Goal: Communication & Community: Answer question/provide support

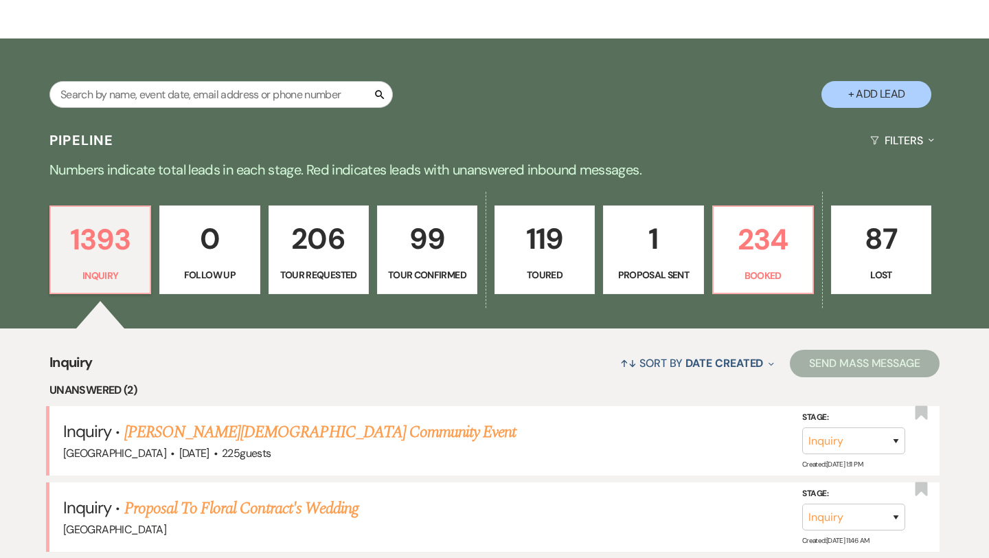
scroll to position [71, 0]
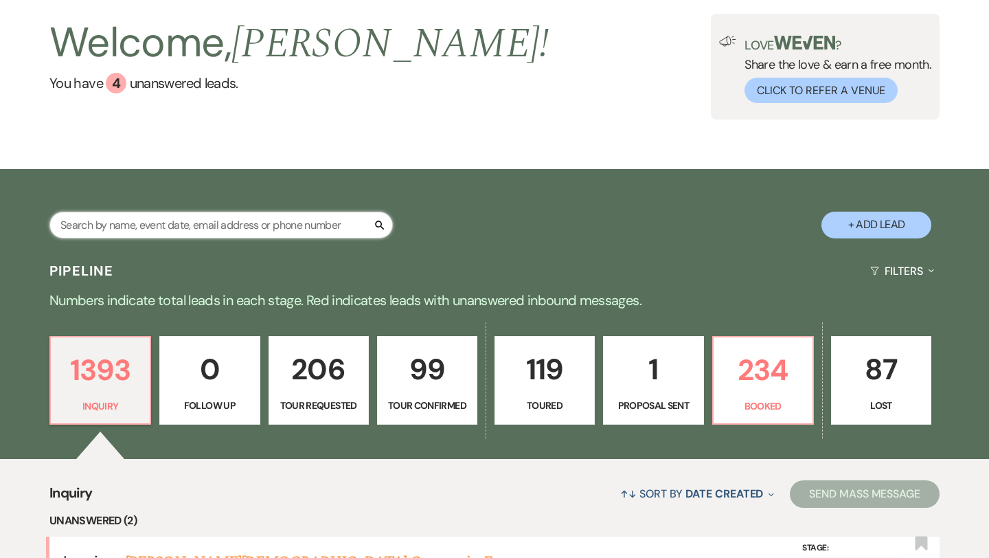
click at [183, 218] on input "text" at bounding box center [220, 225] width 343 height 27
type input "montana"
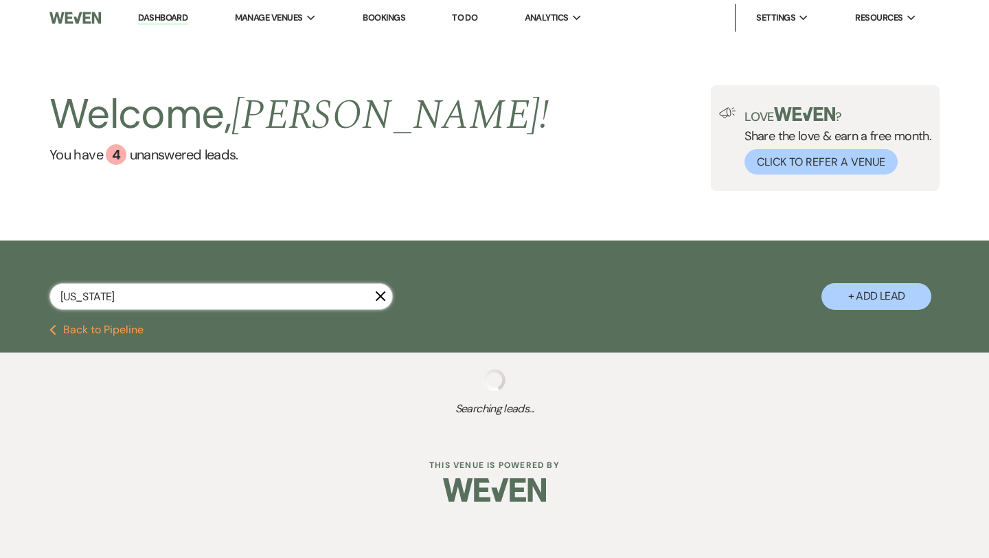
select select "4"
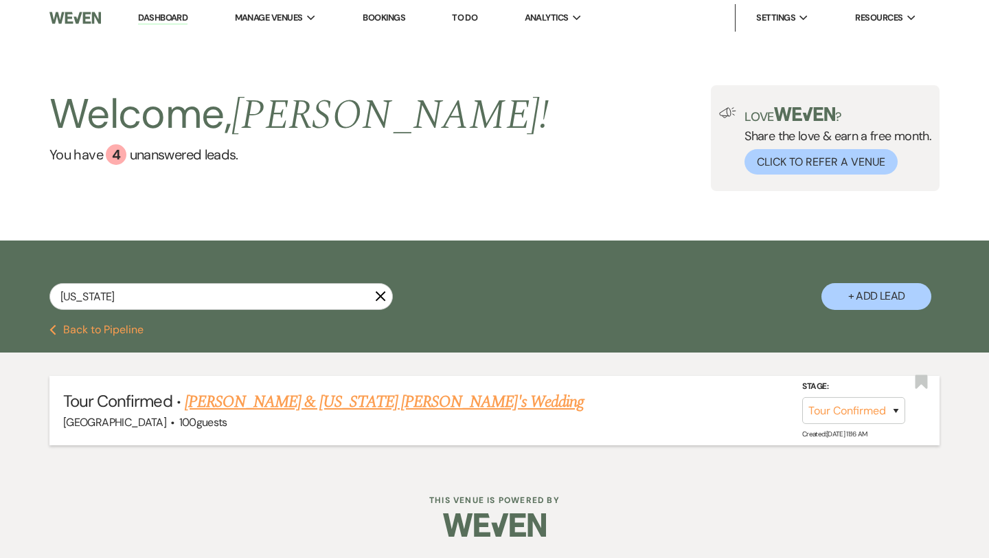
click at [262, 398] on link "[PERSON_NAME] & [US_STATE] [PERSON_NAME]'s Wedding" at bounding box center [384, 401] width 399 height 25
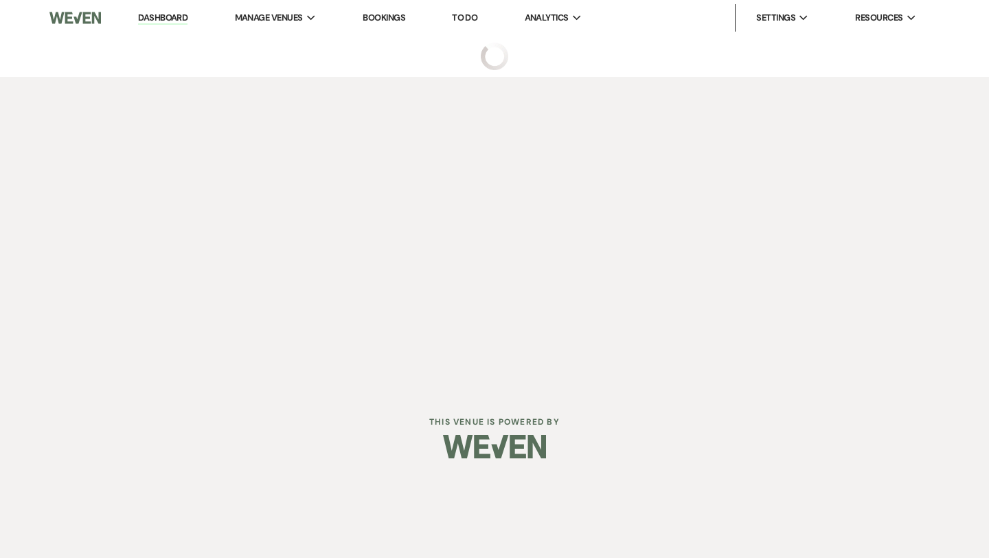
select select "4"
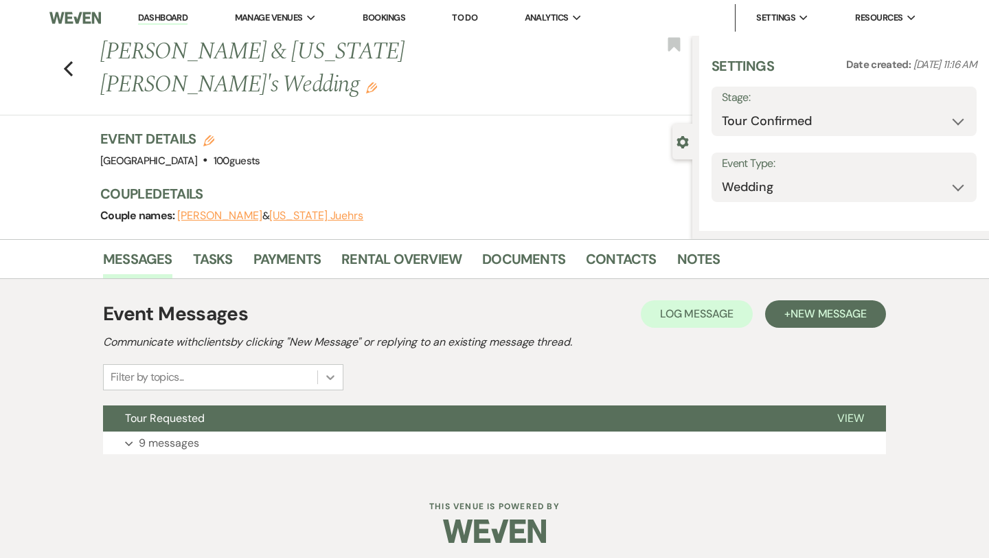
select select "5"
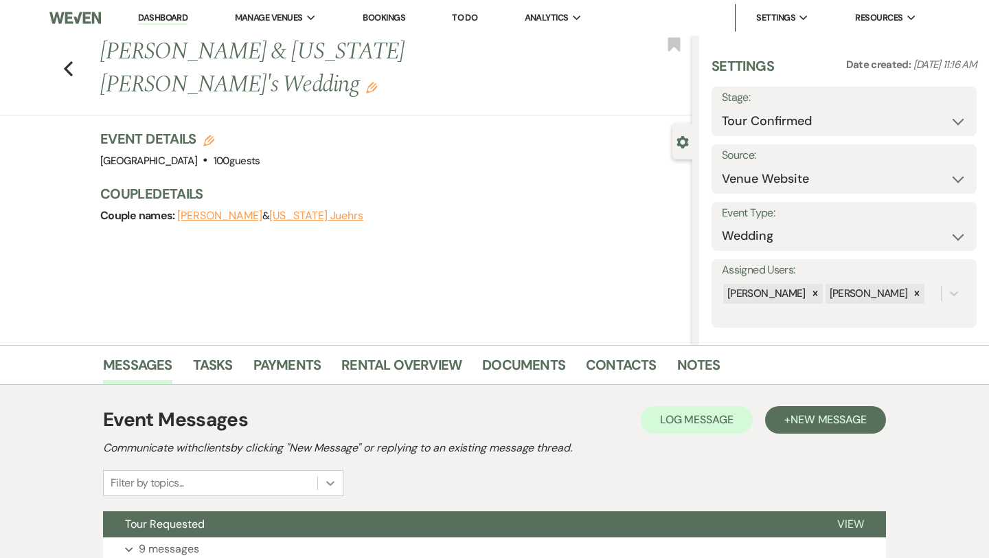
scroll to position [59, 0]
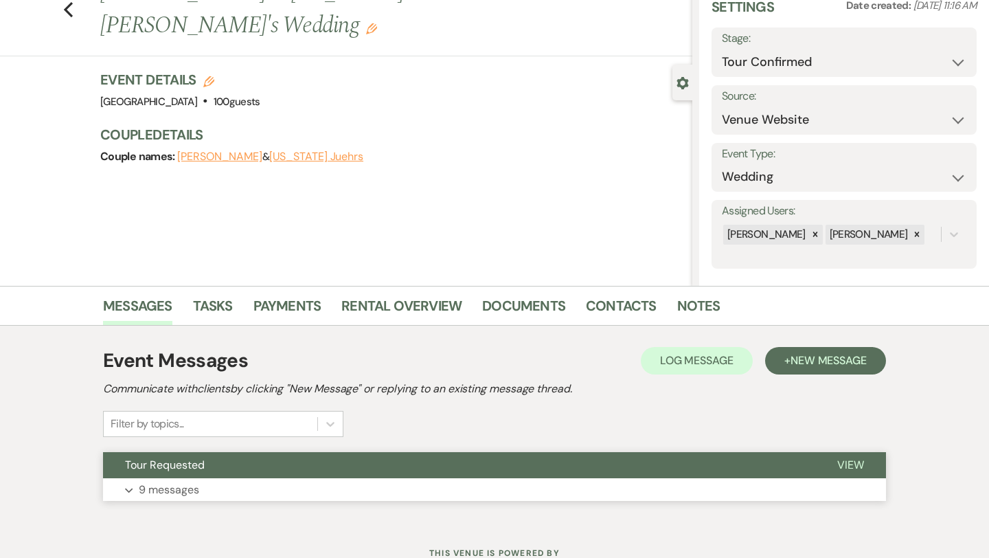
click at [161, 492] on p "9 messages" at bounding box center [169, 490] width 60 height 18
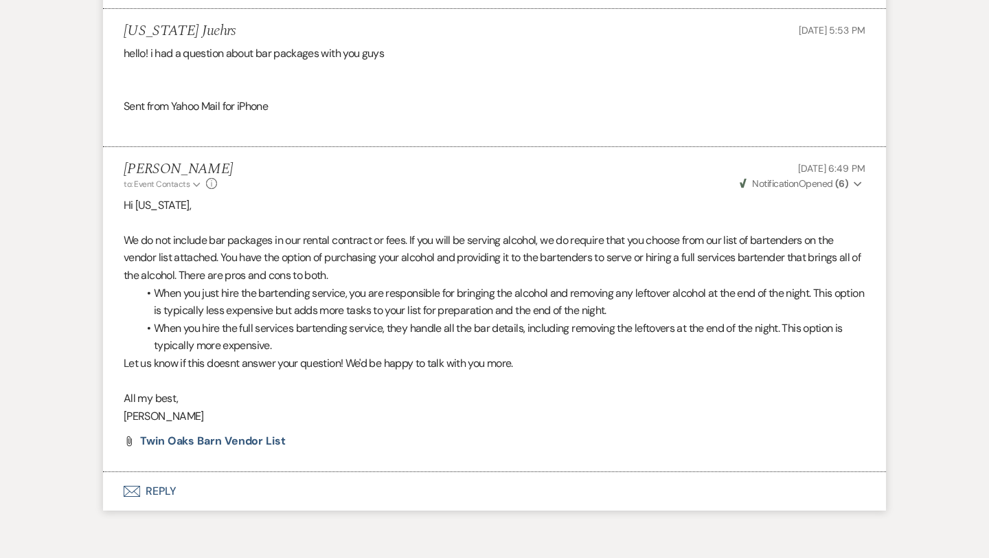
scroll to position [2161, 0]
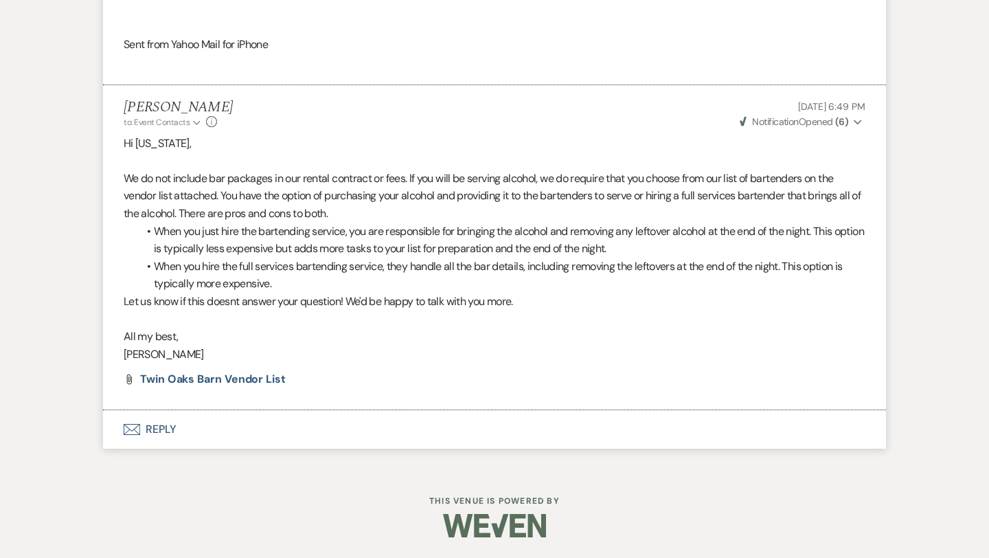
click at [166, 428] on button "Envelope Reply" at bounding box center [494, 429] width 783 height 38
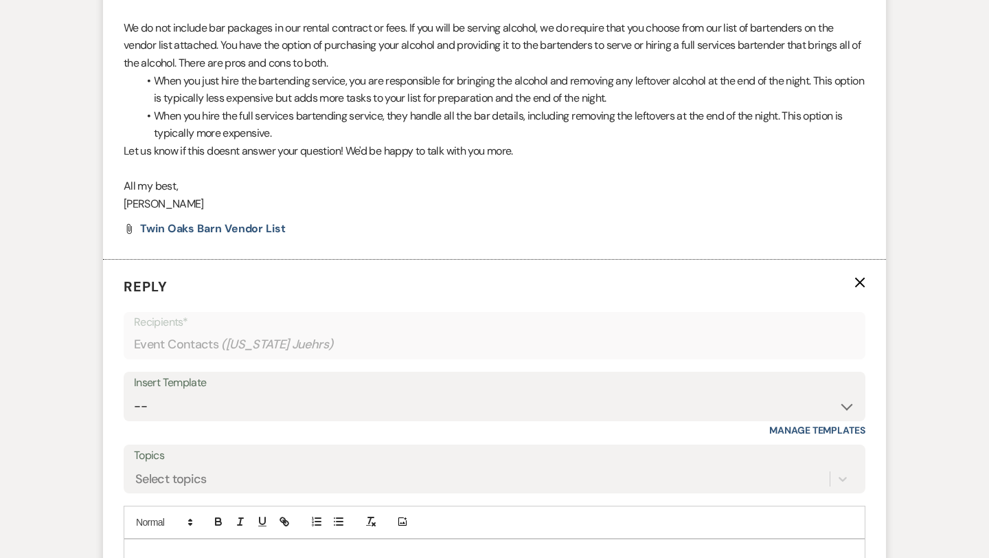
scroll to position [2423, 0]
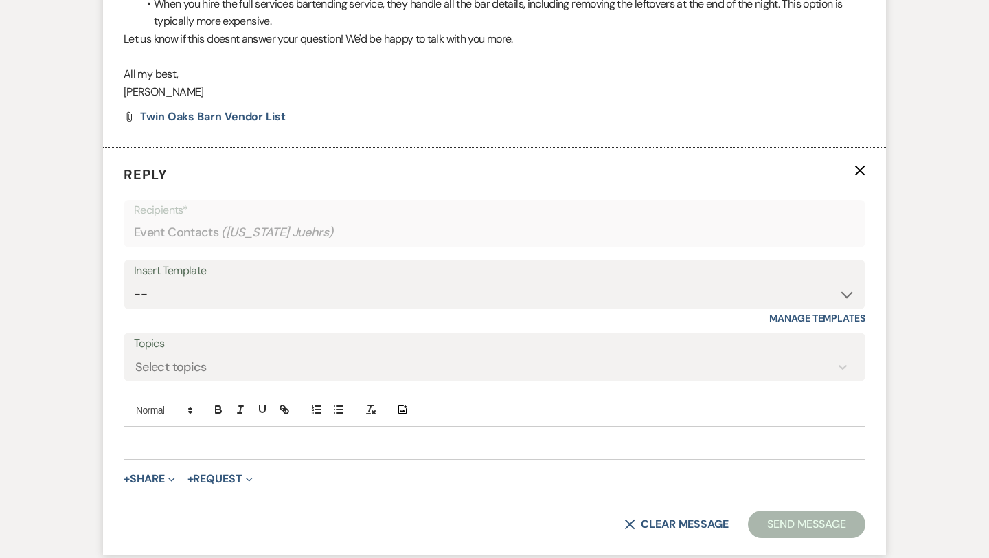
click at [157, 440] on p at bounding box center [495, 442] width 720 height 15
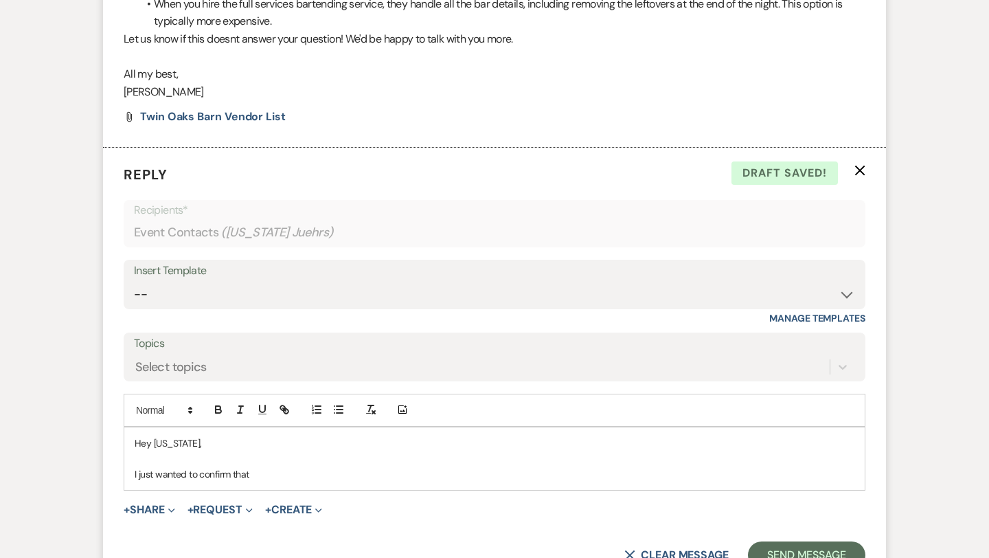
drag, startPoint x: 257, startPoint y: 475, endPoint x: 139, endPoint y: 468, distance: 117.6
click at [139, 468] on p "I just wanted to confirm that" at bounding box center [495, 473] width 720 height 15
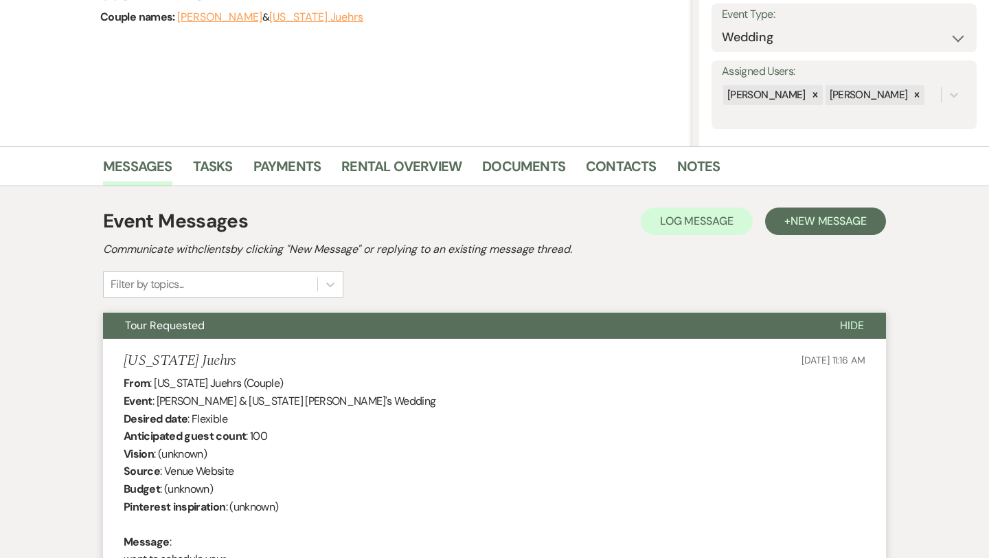
scroll to position [0, 0]
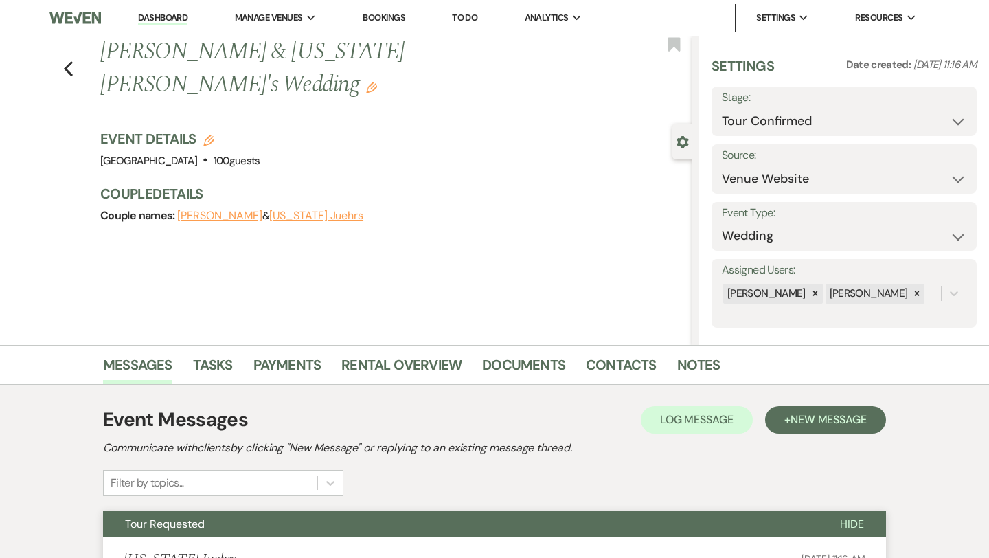
click at [276, 210] on button "Montana Juehrs" at bounding box center [316, 215] width 94 height 11
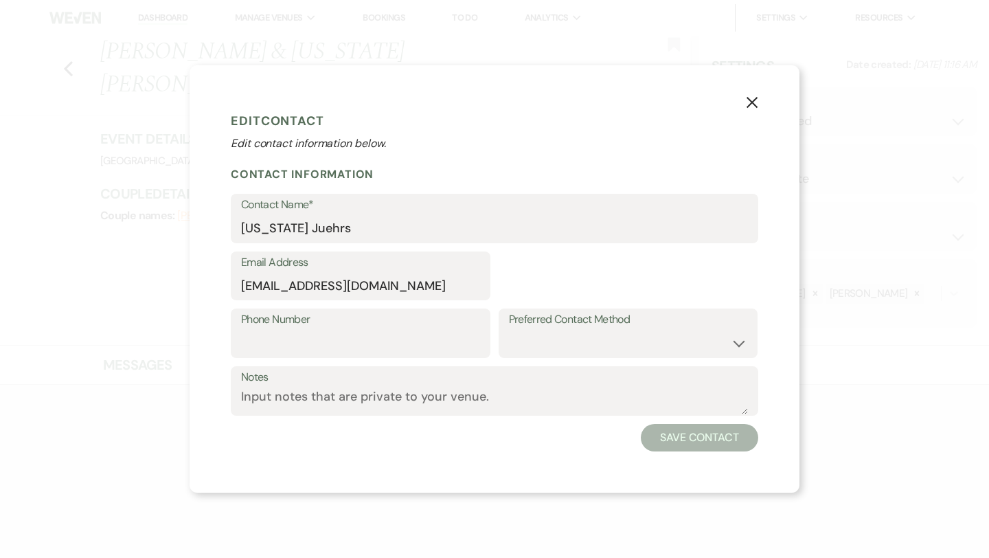
select select "1"
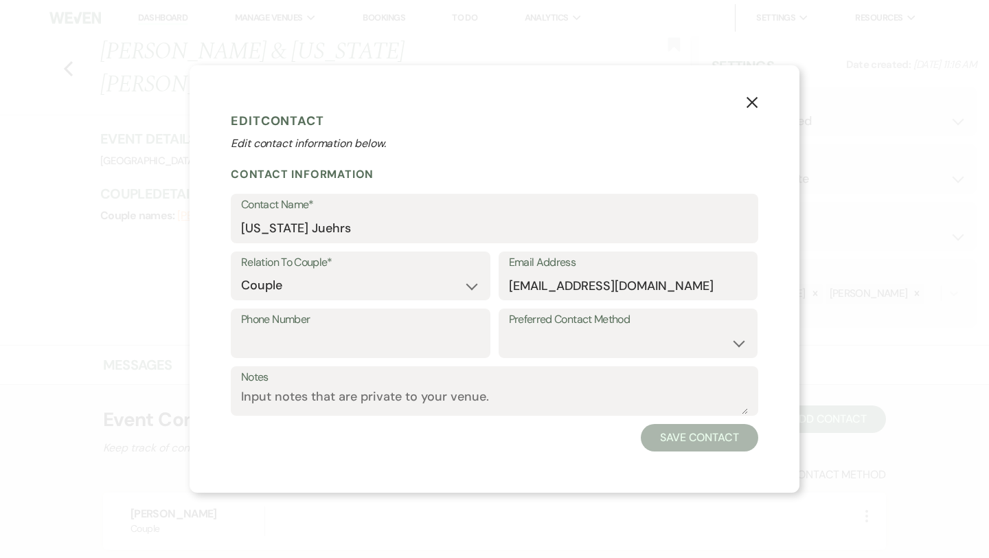
click at [754, 98] on icon "X" at bounding box center [752, 102] width 12 height 12
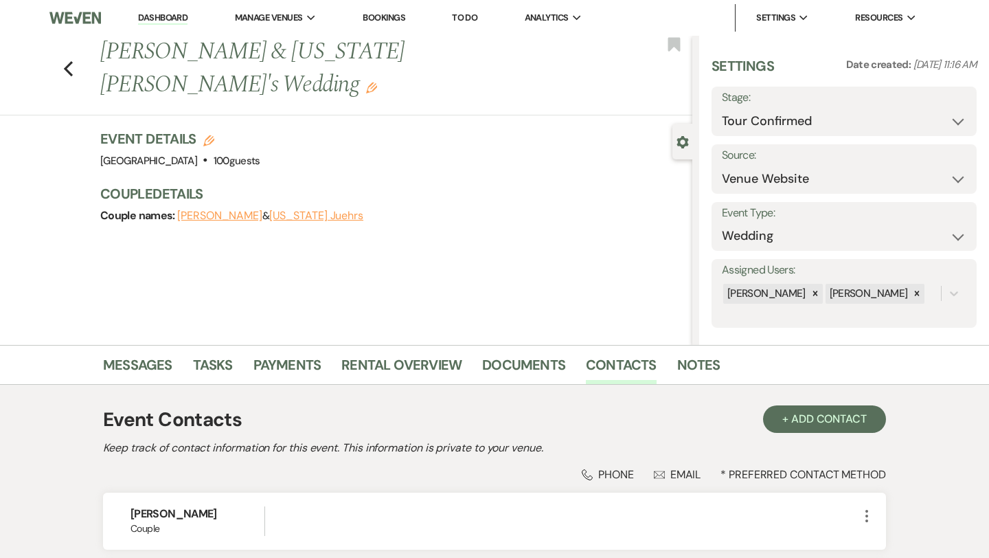
click at [226, 210] on button "Austin Smith" at bounding box center [219, 215] width 85 height 11
select select "1"
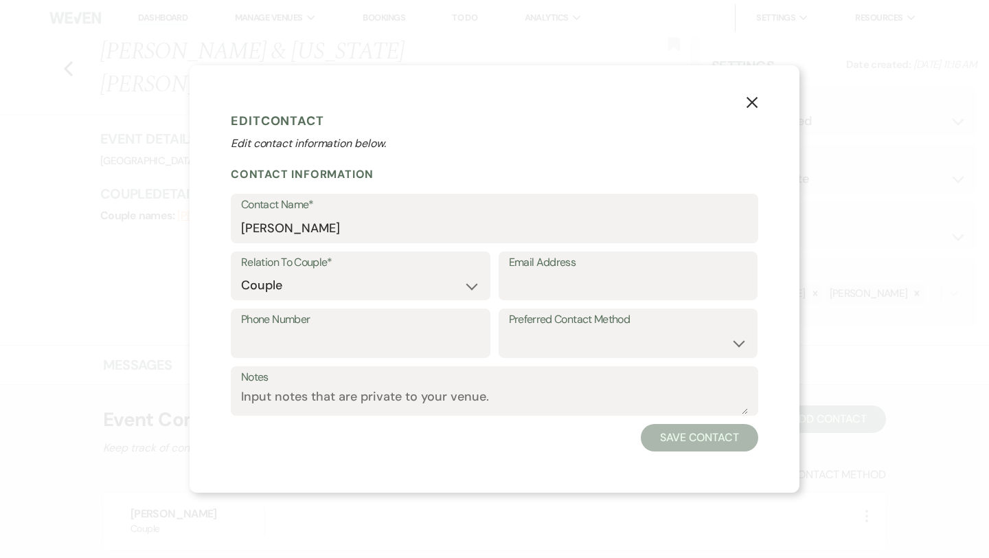
click at [756, 100] on icon "X" at bounding box center [752, 102] width 12 height 12
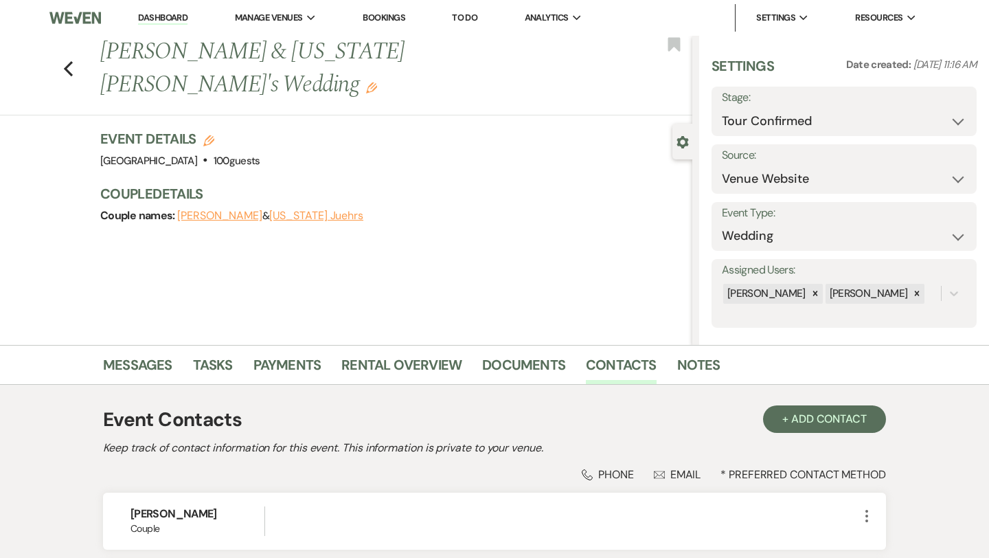
scroll to position [183, 0]
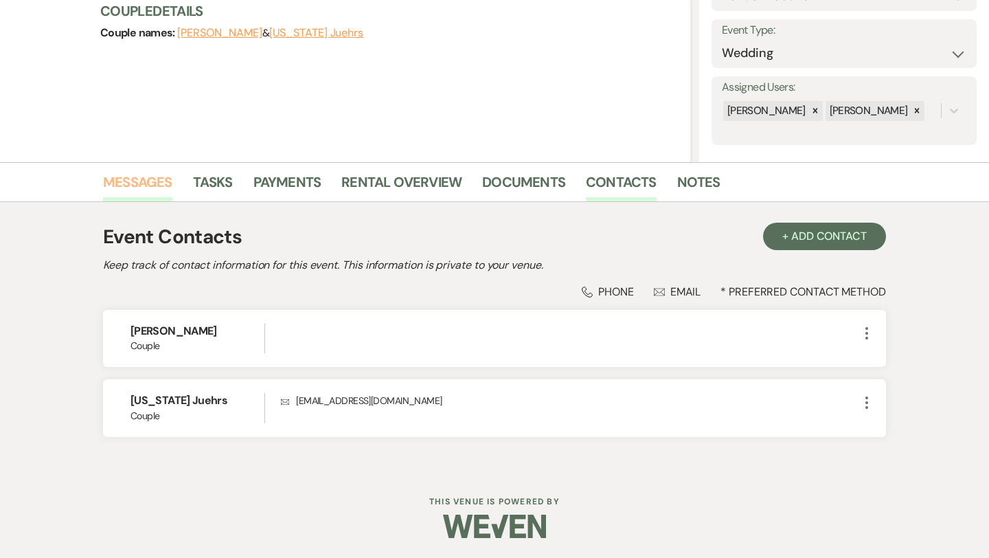
click at [130, 185] on link "Messages" at bounding box center [137, 186] width 69 height 30
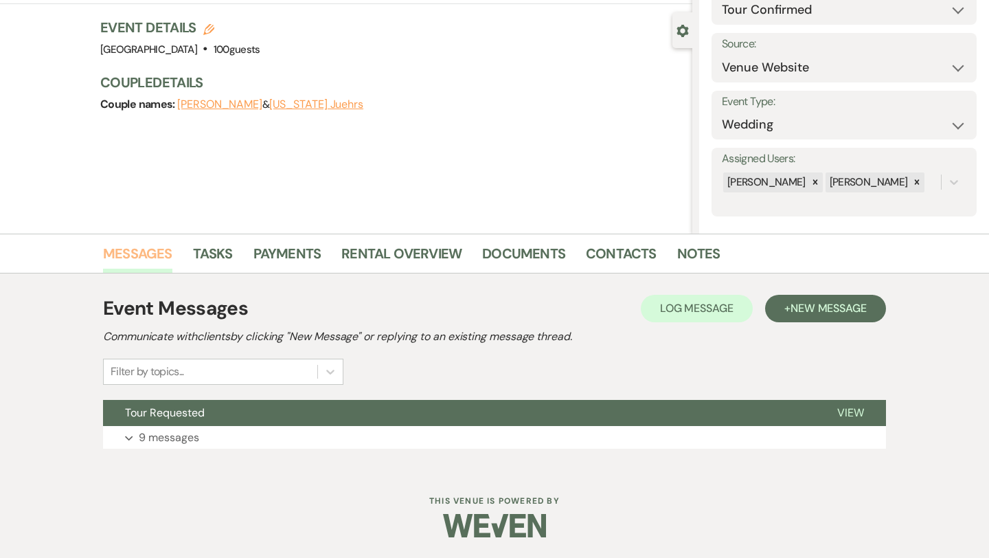
scroll to position [111, 0]
click at [179, 436] on p "9 messages" at bounding box center [169, 438] width 60 height 18
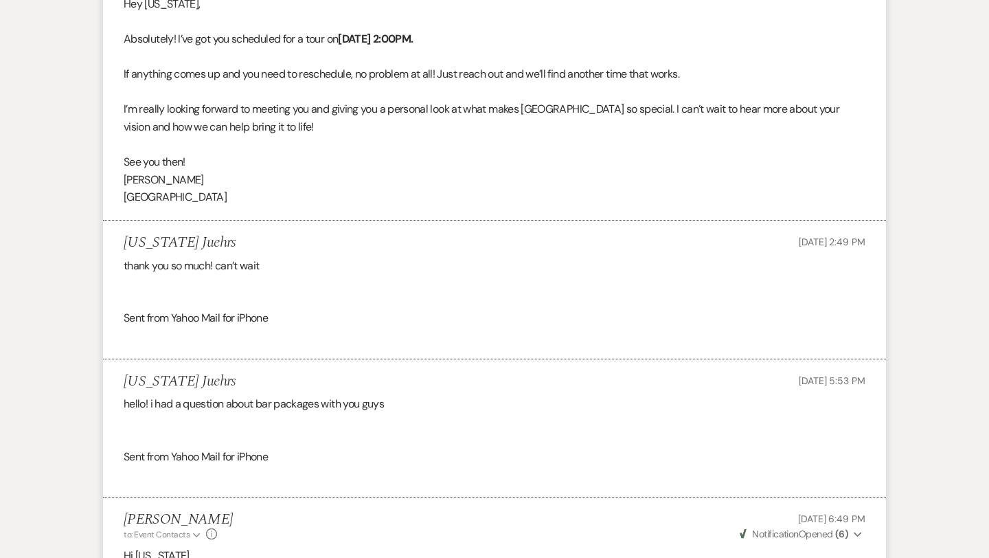
scroll to position [2575, 0]
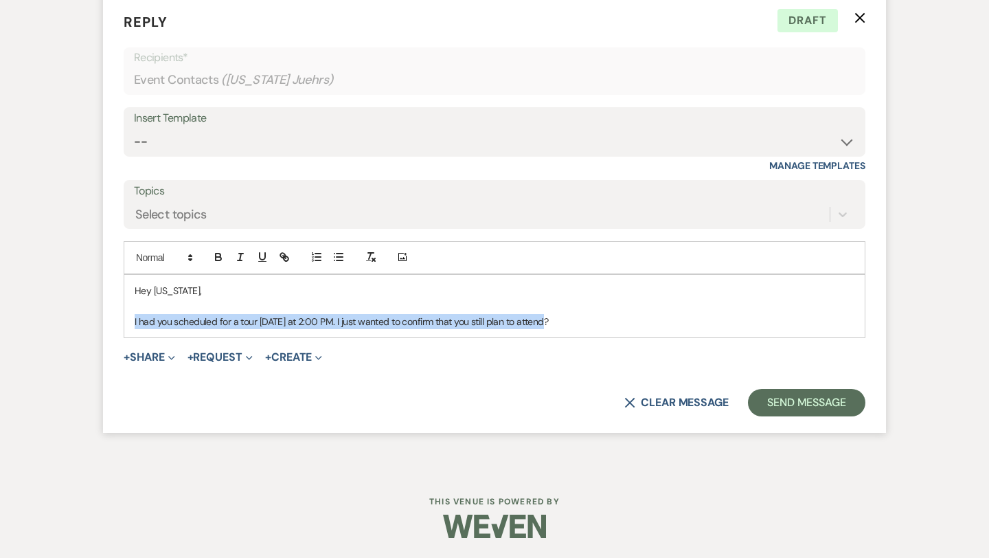
drag, startPoint x: 548, startPoint y: 319, endPoint x: 91, endPoint y: 313, distance: 457.4
copy p "I had you scheduled for a tour today at 2:00 PM. I just wanted to confirm that …"
paste div
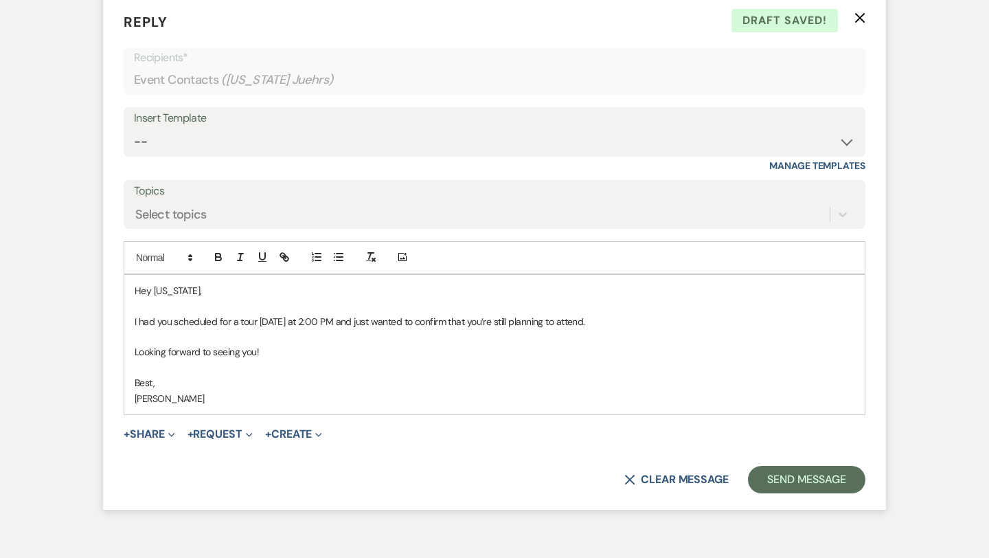
click at [280, 350] on p "Looking forward to seeing you!" at bounding box center [495, 351] width 720 height 15
click at [232, 354] on p "Looking forward to seeing you!" at bounding box center [495, 351] width 720 height 15
click at [212, 376] on p "Best," at bounding box center [495, 382] width 720 height 15
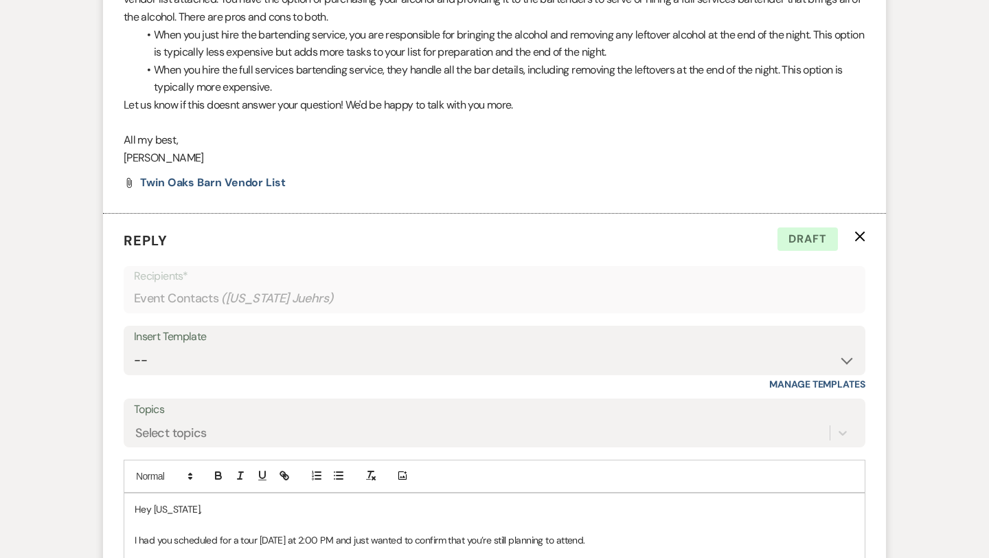
scroll to position [2652, 0]
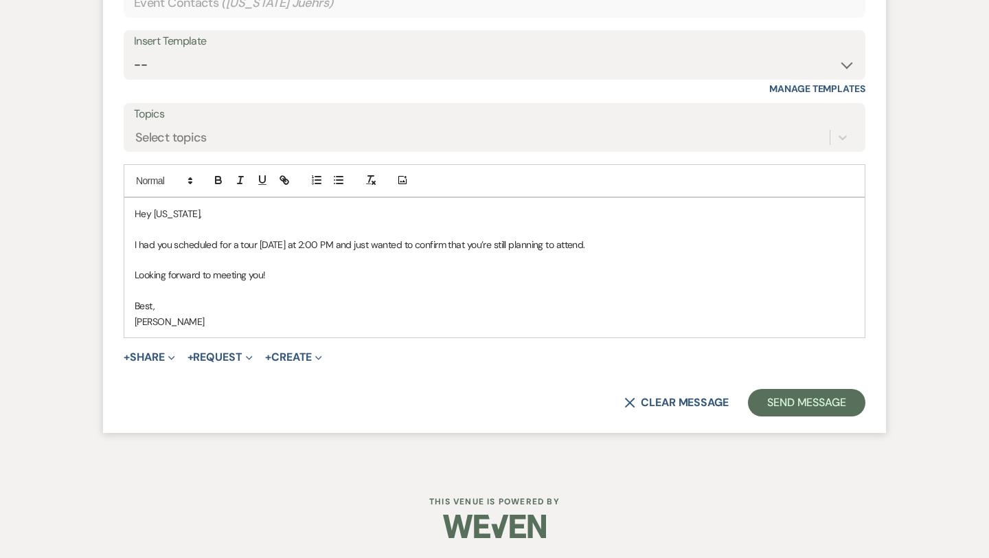
click at [276, 273] on p "Looking forward to meeting you!" at bounding box center [495, 274] width 720 height 15
click at [806, 405] on button "Send Message" at bounding box center [806, 402] width 117 height 27
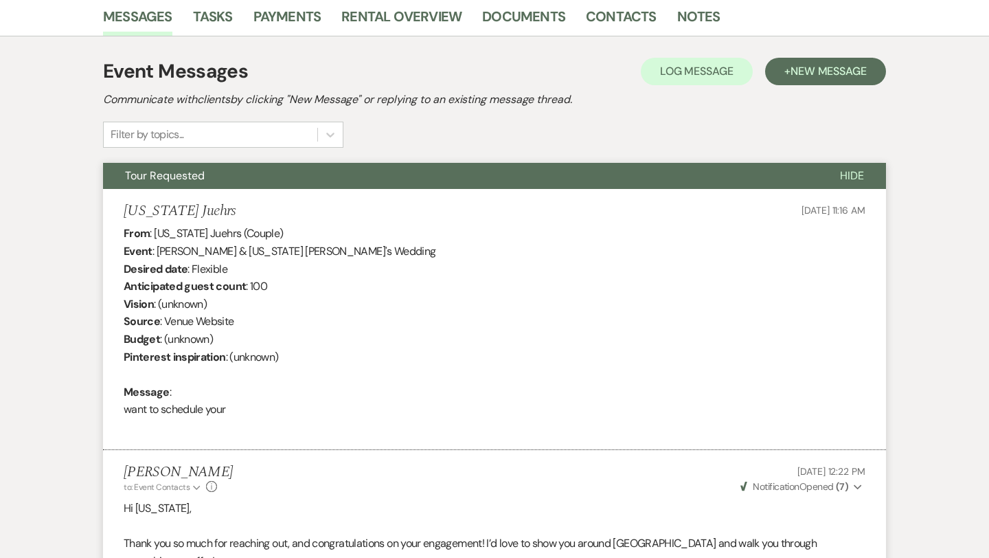
scroll to position [0, 0]
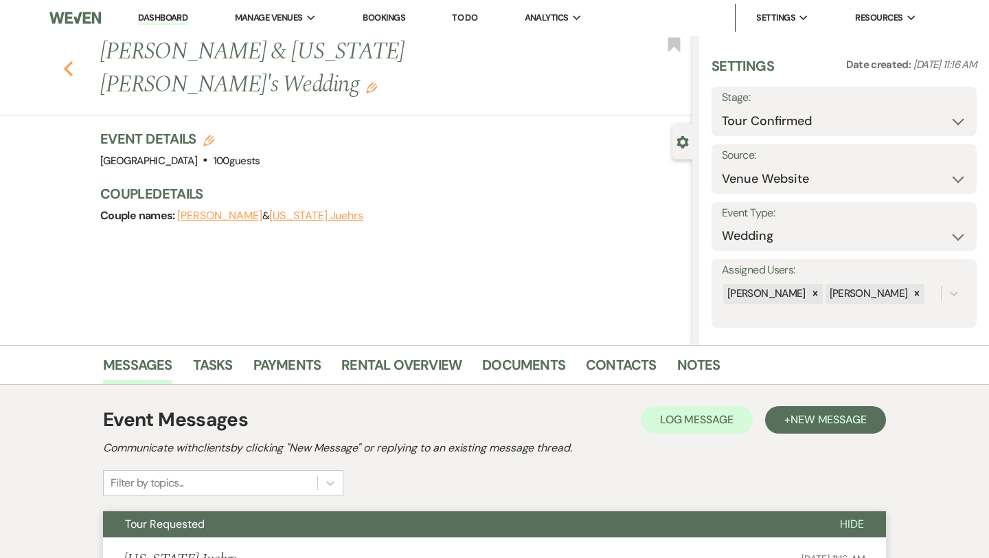
click at [69, 60] on icon "Previous" at bounding box center [68, 68] width 10 height 16
select select "4"
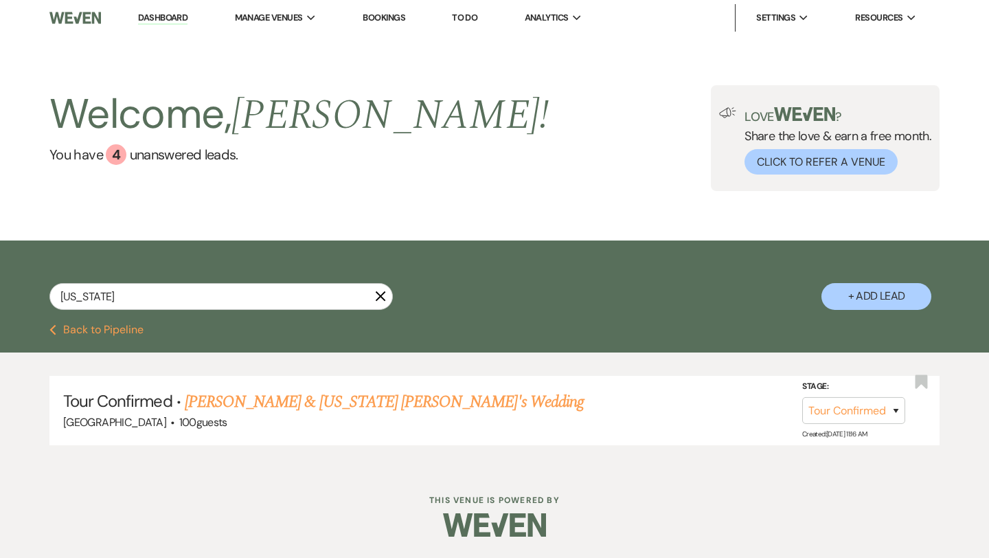
click at [174, 16] on link "Dashboard" at bounding box center [162, 18] width 49 height 13
click at [384, 294] on icon "X" at bounding box center [380, 296] width 11 height 11
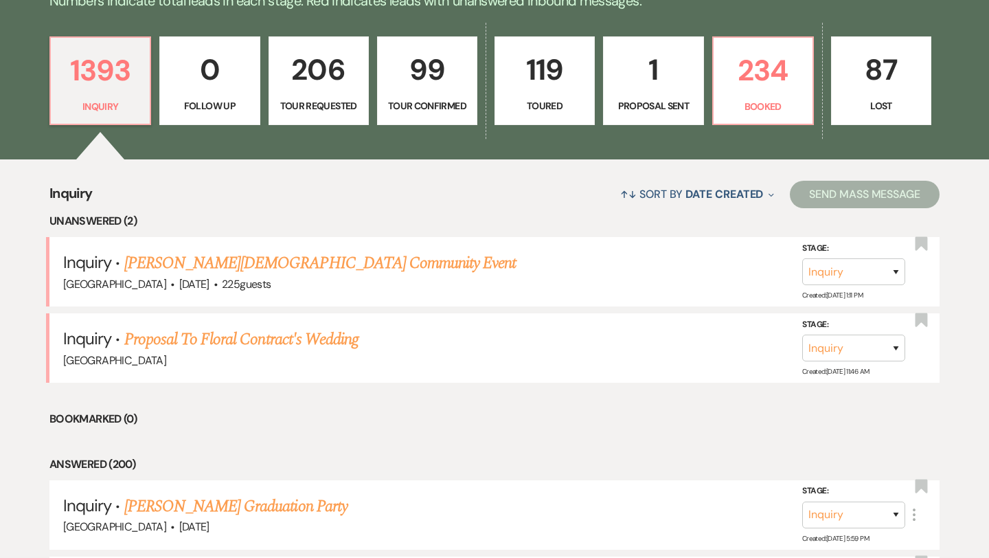
scroll to position [385, 0]
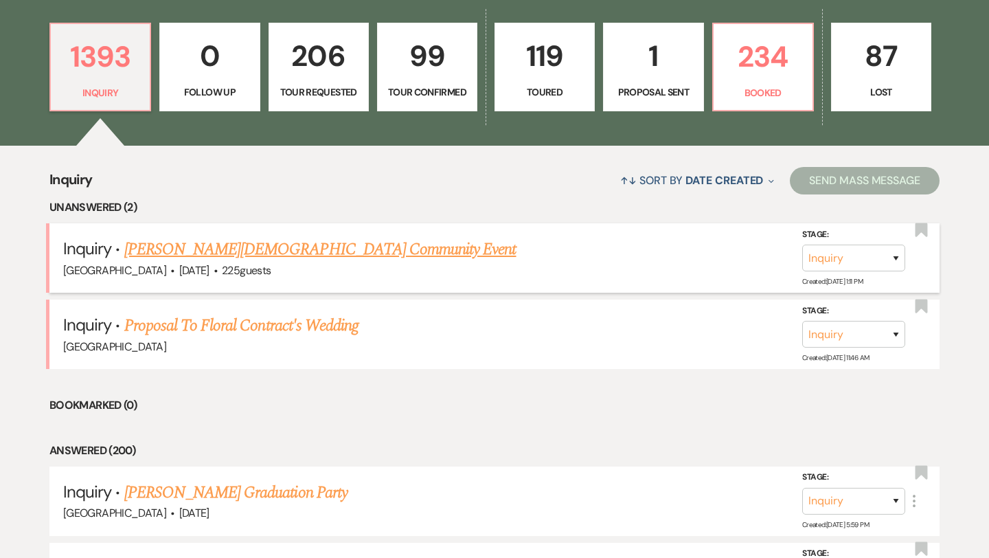
click at [251, 253] on link "Randa Gay's Community Event" at bounding box center [320, 249] width 392 height 25
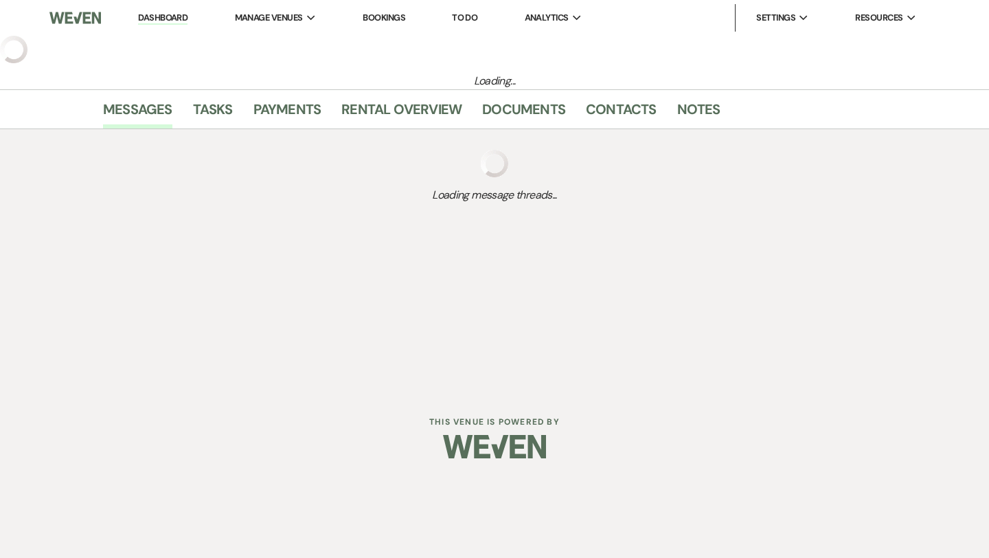
select select "5"
select select "7"
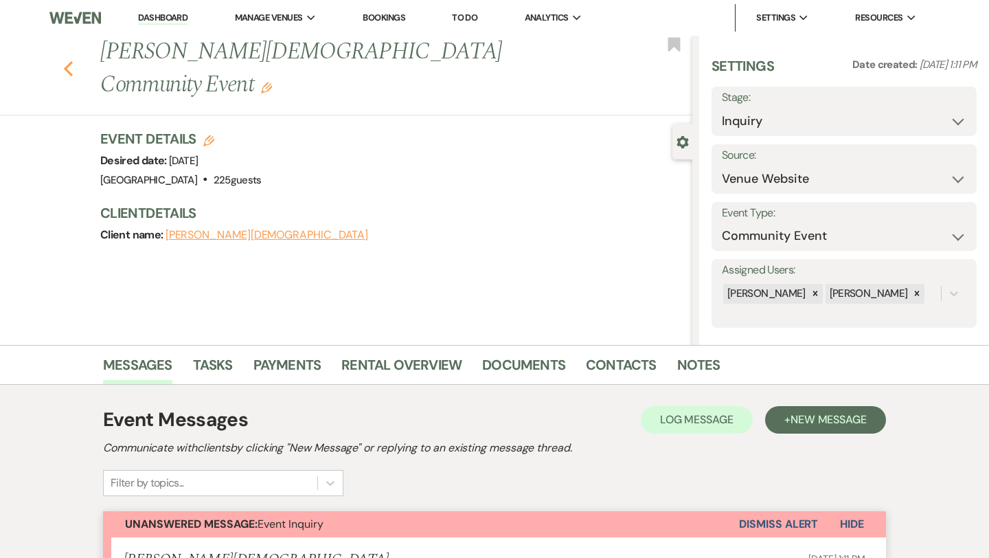
click at [66, 60] on icon "Previous" at bounding box center [68, 68] width 10 height 16
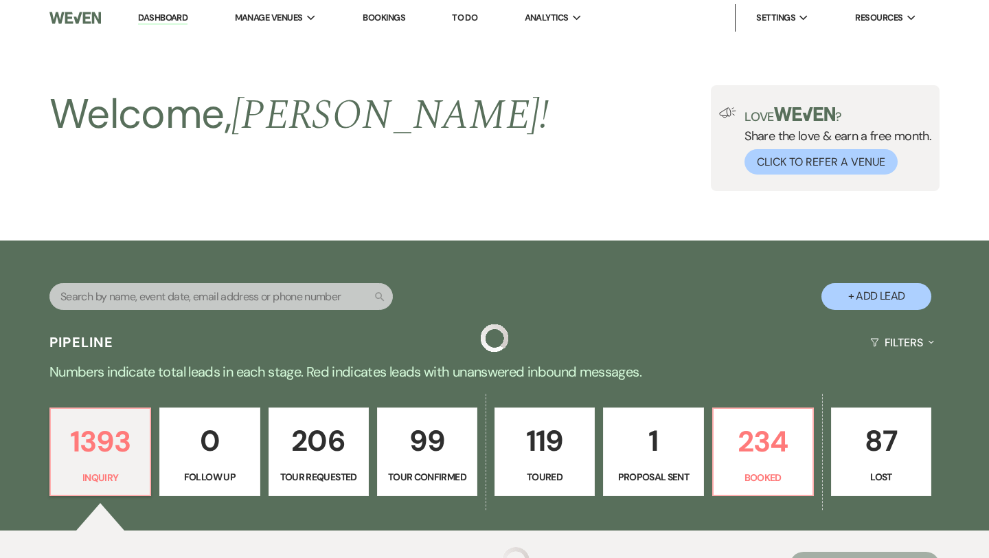
scroll to position [385, 0]
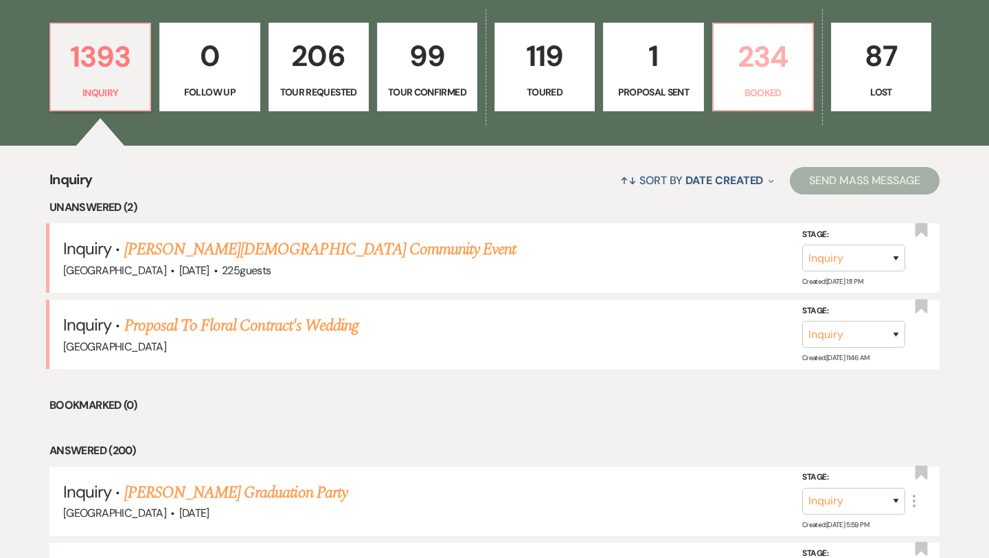
click at [754, 81] on link "234 Booked" at bounding box center [763, 67] width 102 height 89
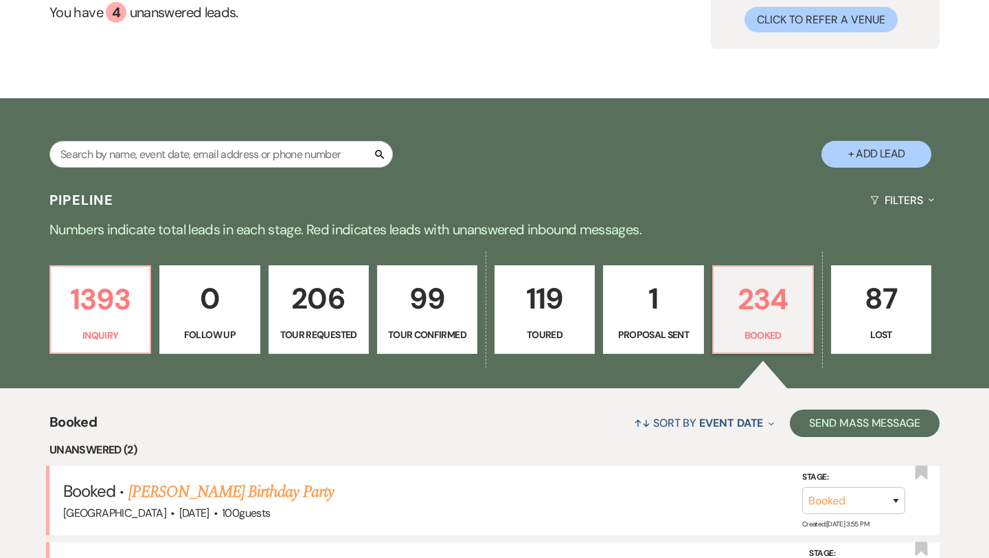
scroll to position [385, 0]
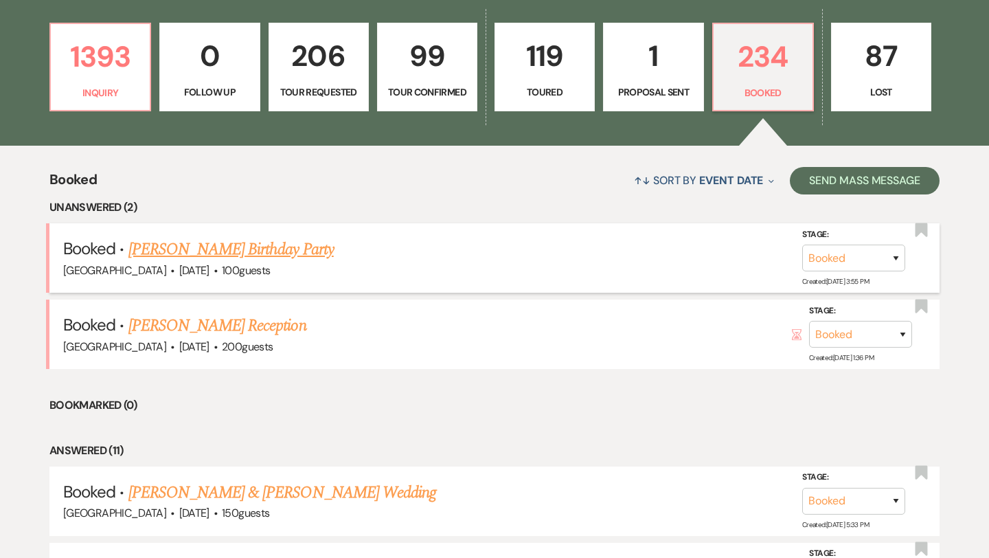
click at [229, 251] on link "Alana Waldon's Birthday Party" at bounding box center [230, 249] width 205 height 25
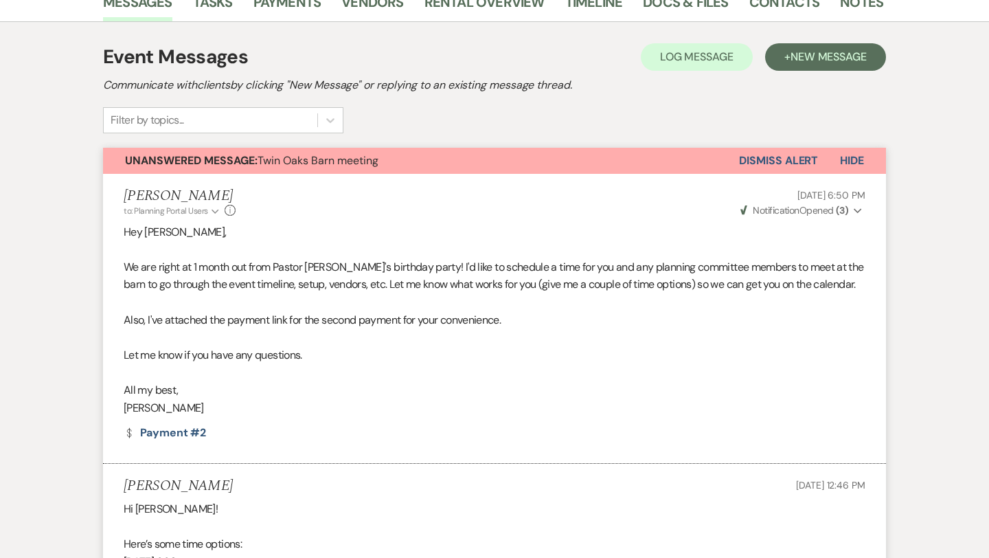
scroll to position [241, 0]
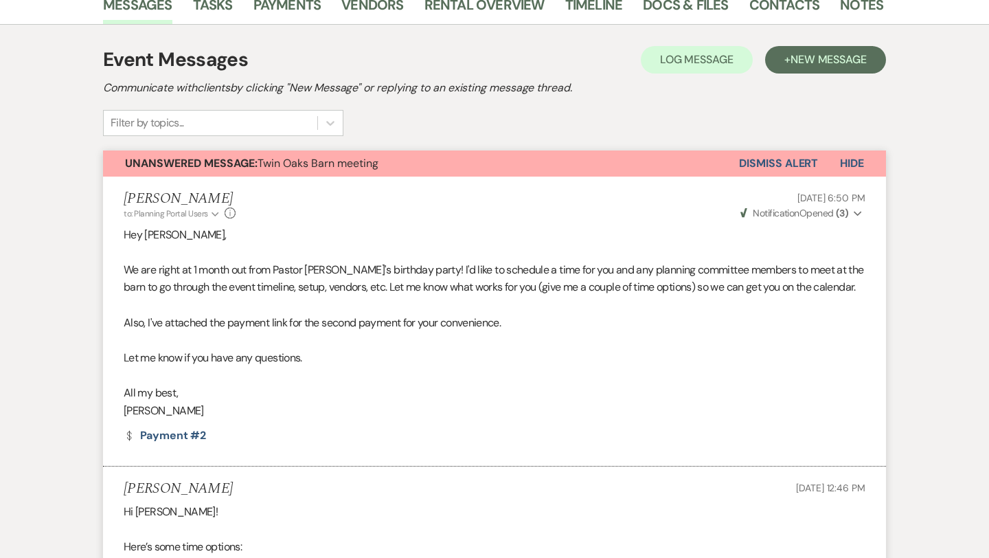
click at [771, 162] on button "Dismiss Alert" at bounding box center [778, 163] width 79 height 26
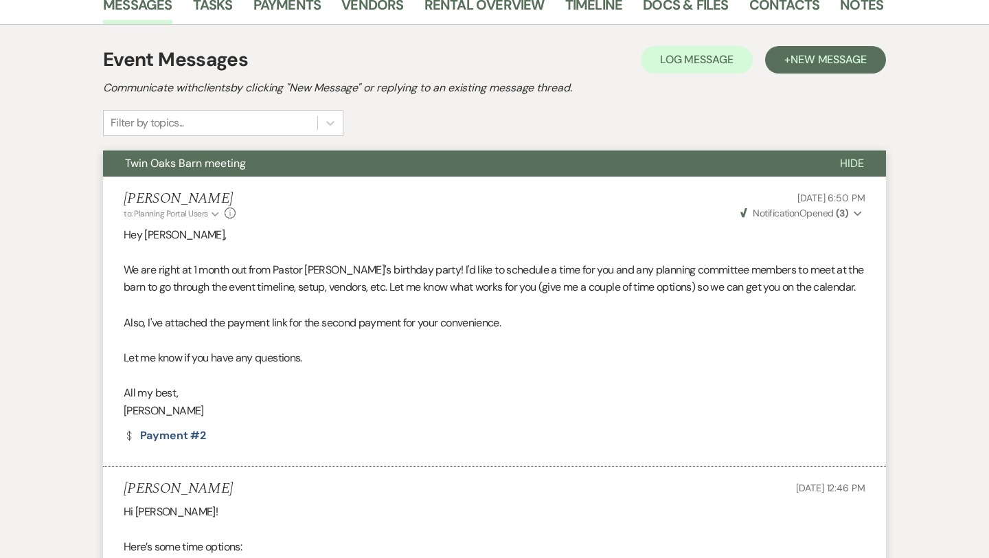
scroll to position [0, 0]
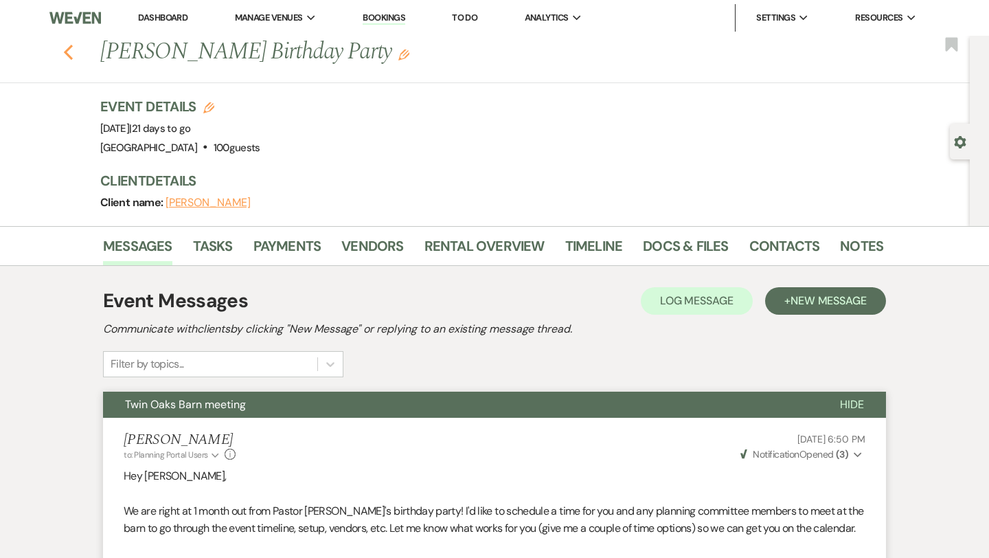
click at [69, 53] on icon "Previous" at bounding box center [68, 52] width 10 height 16
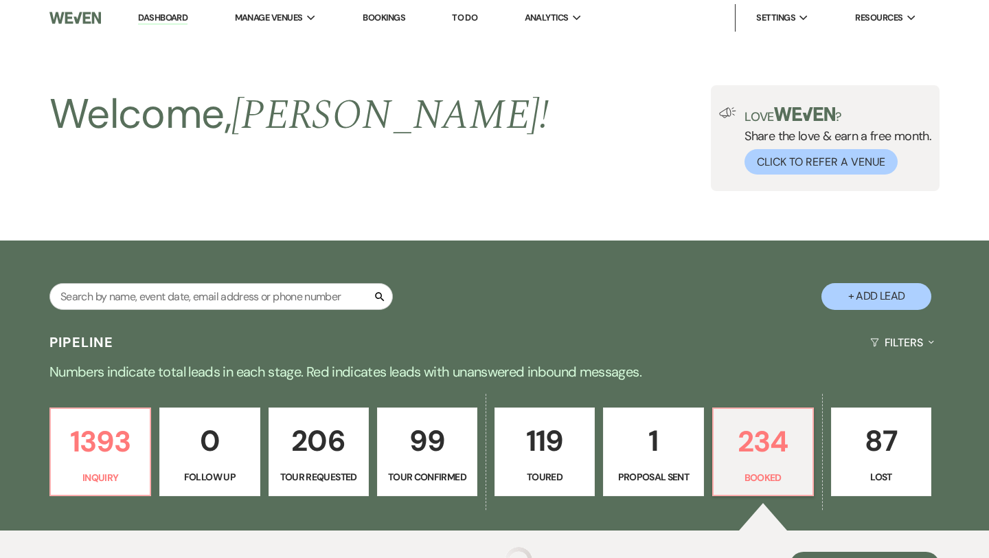
scroll to position [385, 0]
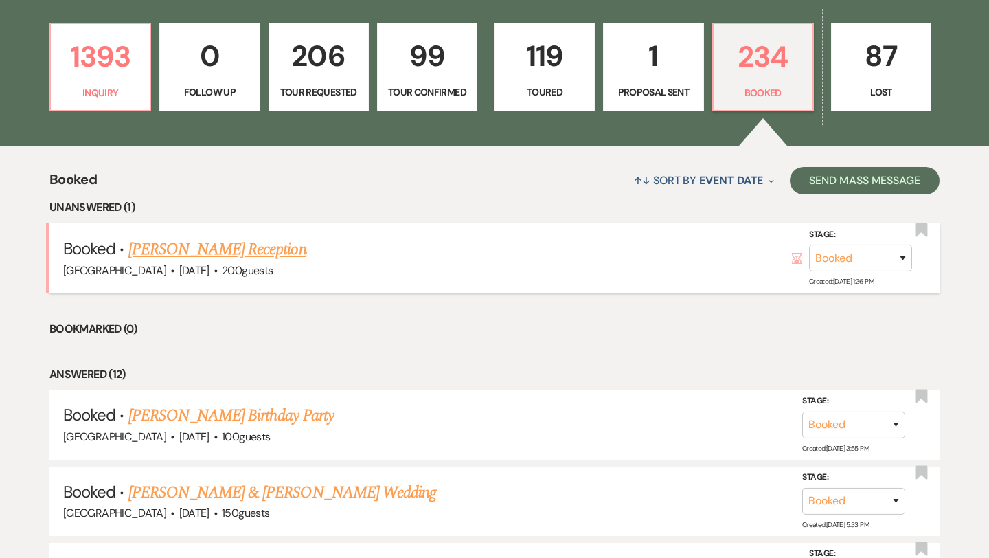
click at [209, 248] on link "Pam Hartman's Reception" at bounding box center [217, 249] width 178 height 25
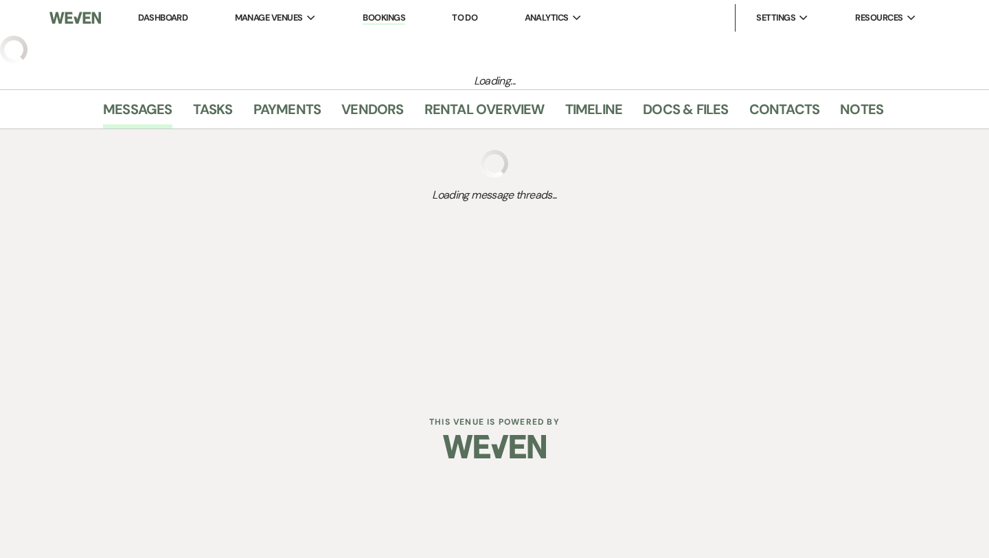
select select "20"
select select "13"
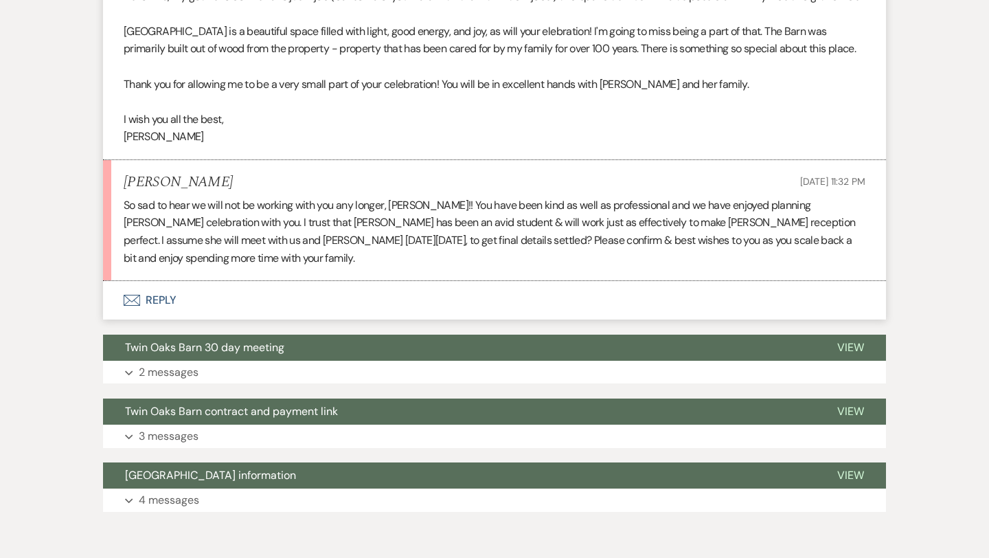
scroll to position [838, 0]
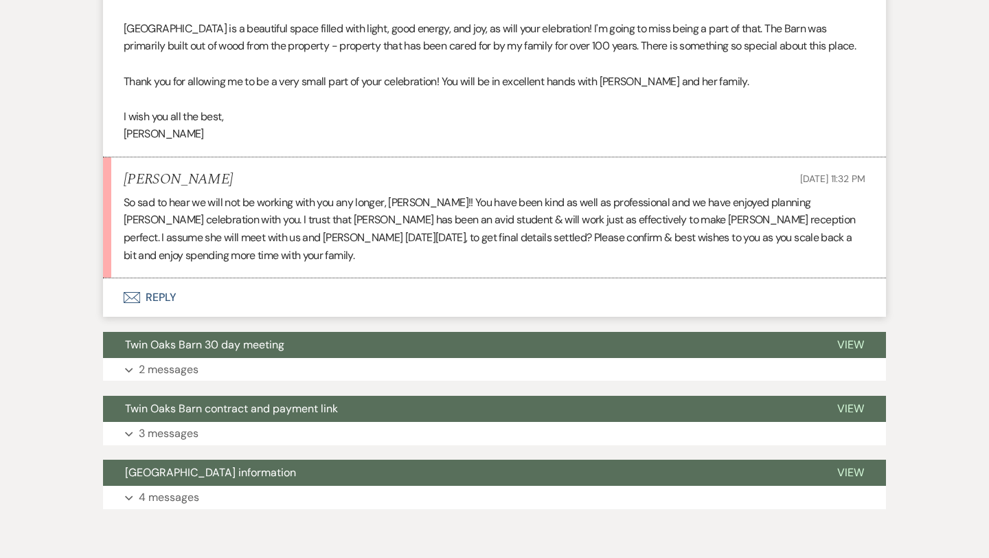
click at [157, 299] on button "Envelope Reply" at bounding box center [494, 297] width 783 height 38
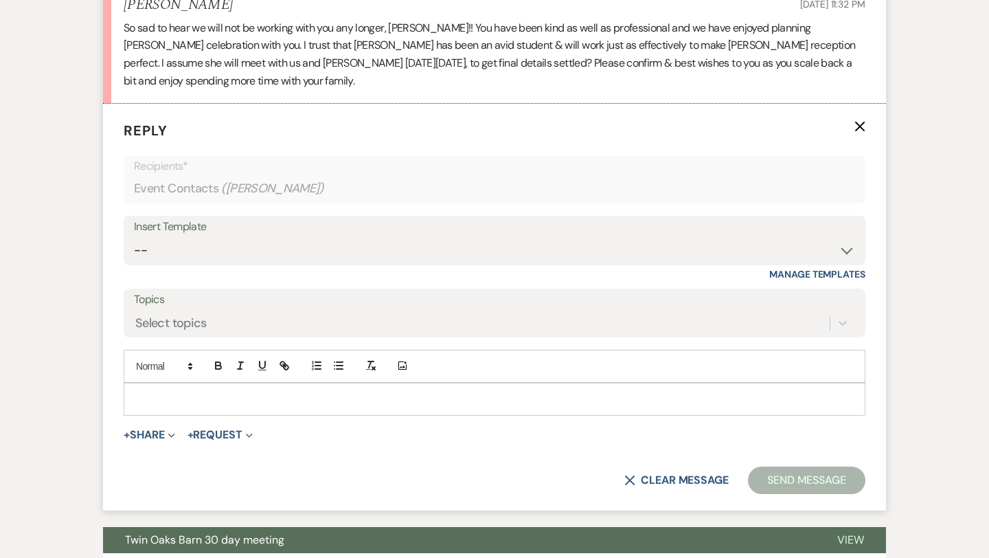
scroll to position [1040, 0]
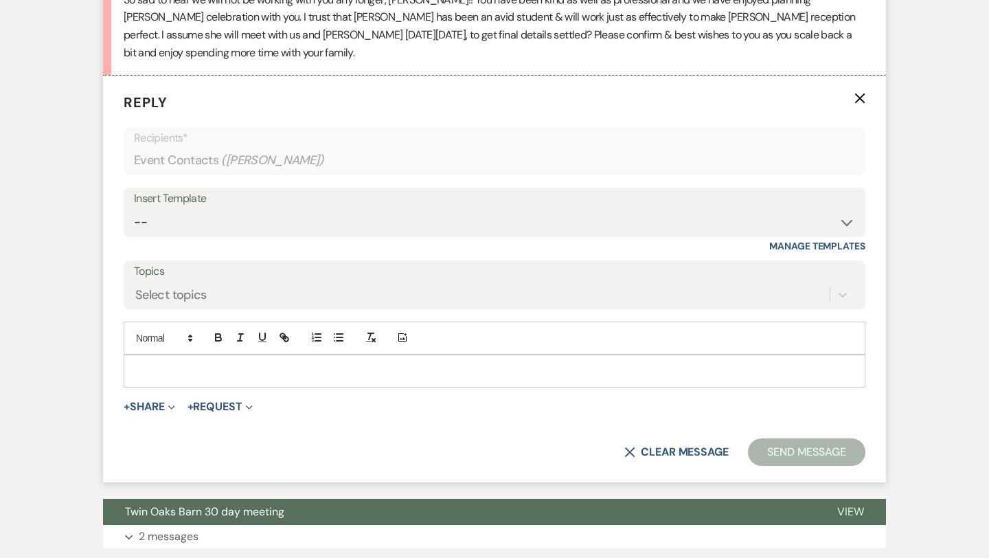
click at [187, 368] on p at bounding box center [495, 370] width 720 height 15
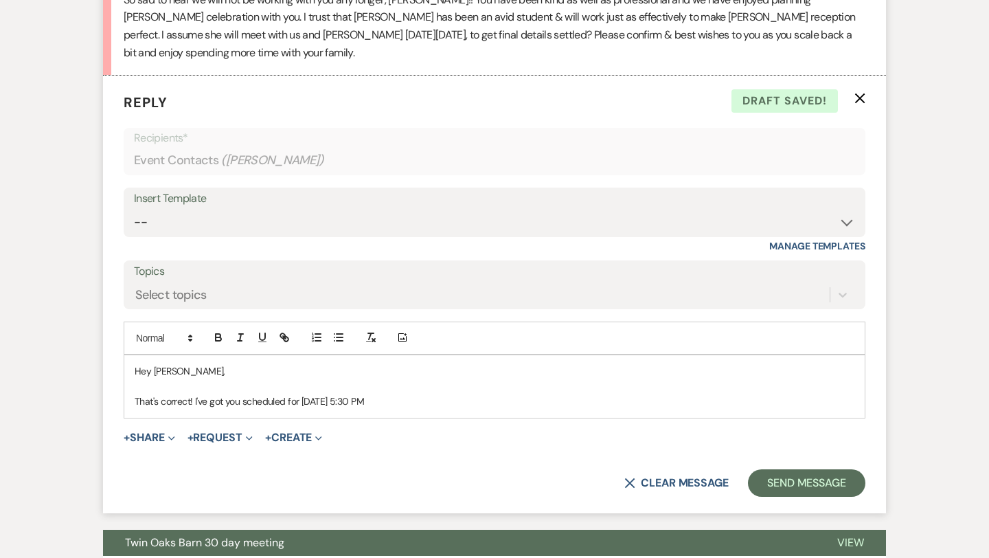
click at [240, 400] on p "That's correct! I've got you scheduled for Monday, 8/18/25 at 5:30 PM" at bounding box center [495, 401] width 720 height 15
click at [486, 402] on p "That's correct! I've got your 30 day meeting scheduled for Monday, 8/18/25 at 5…" at bounding box center [495, 401] width 720 height 15
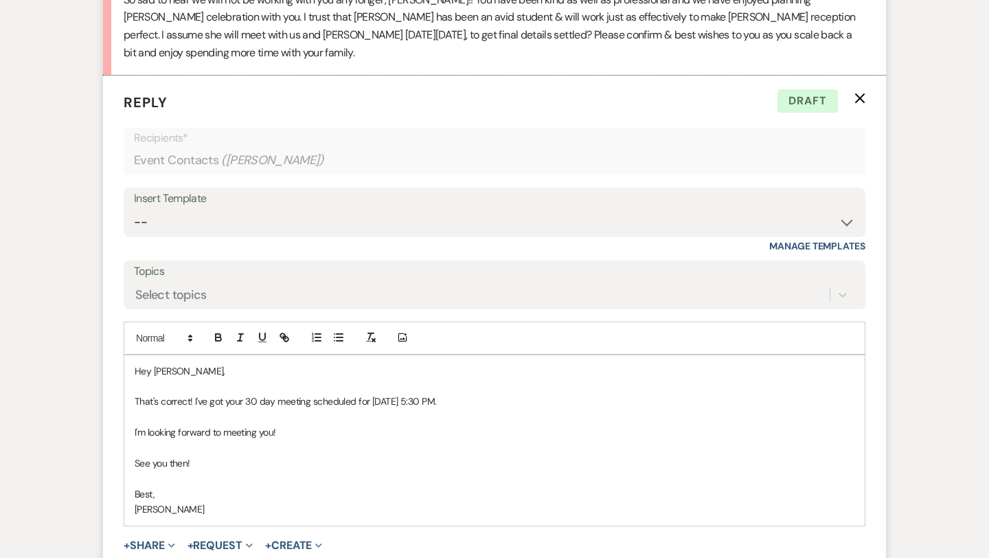
click at [304, 433] on p "I'm looking forward to meeting you!" at bounding box center [495, 431] width 720 height 15
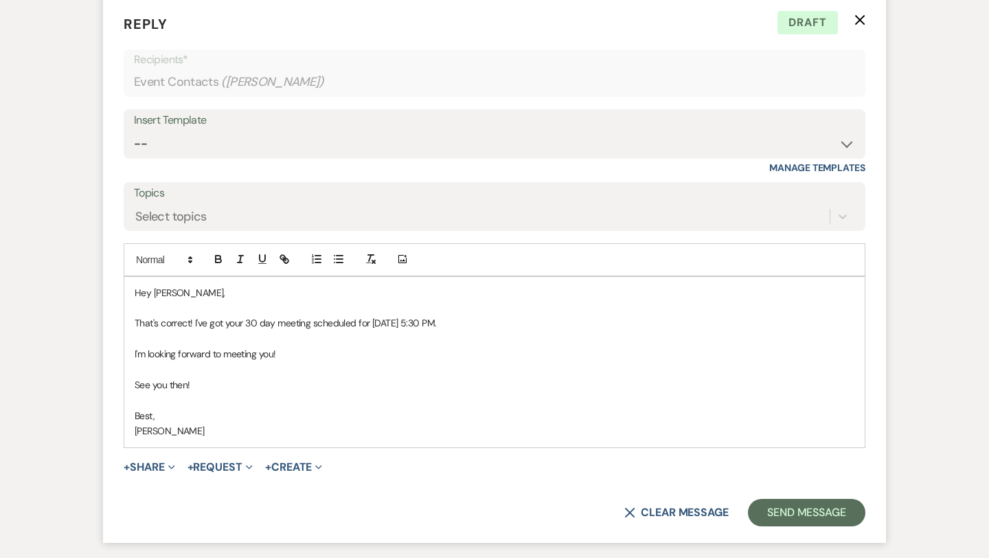
scroll to position [1133, 0]
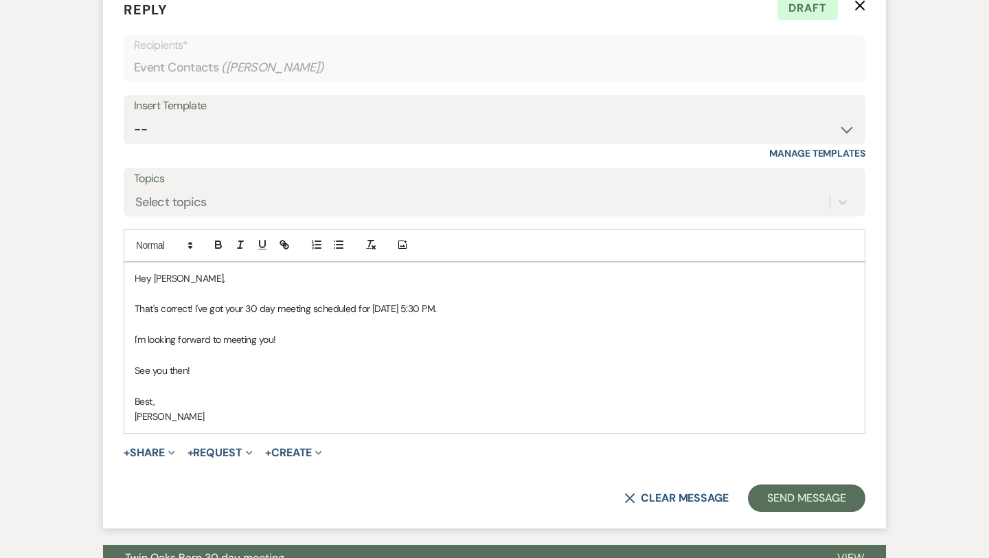
click at [258, 414] on p "[PERSON_NAME]" at bounding box center [495, 416] width 720 height 15
click at [782, 499] on button "Send Message" at bounding box center [806, 497] width 117 height 27
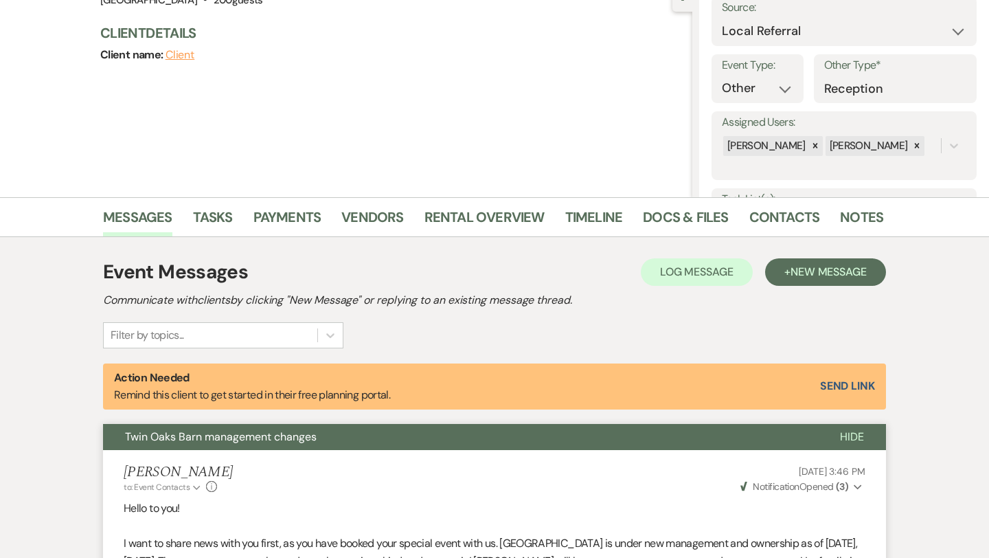
scroll to position [0, 0]
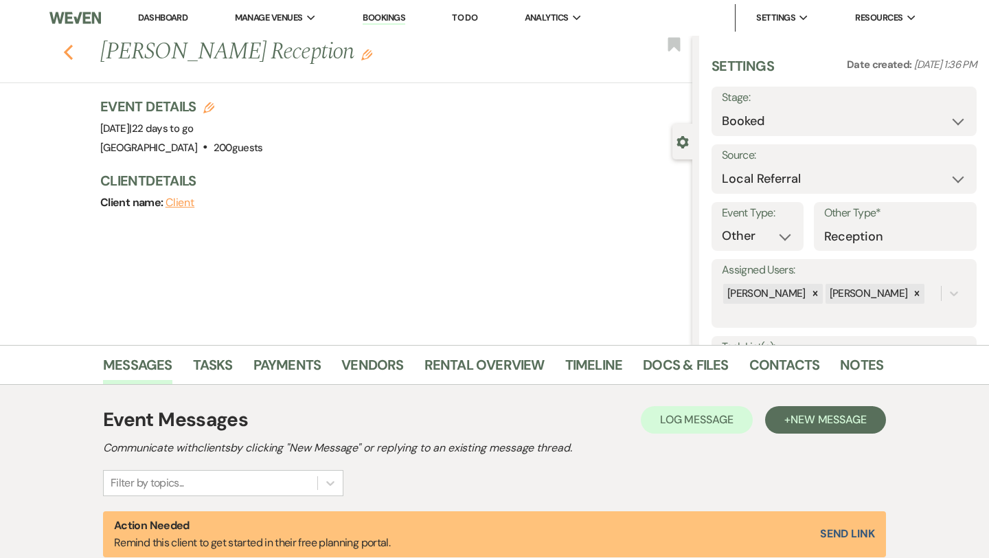
click at [69, 51] on icon "Previous" at bounding box center [68, 52] width 10 height 16
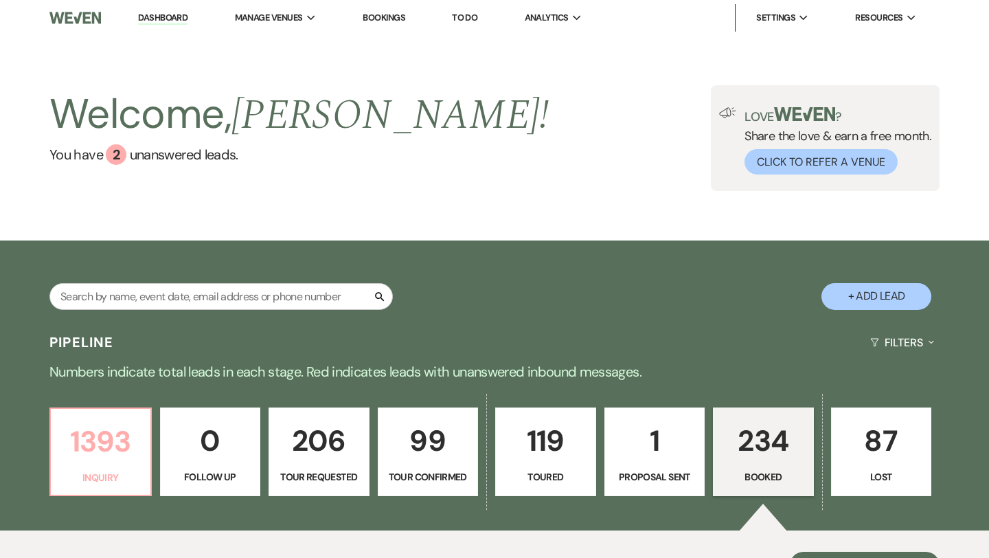
click at [72, 472] on p "Inquiry" at bounding box center [100, 477] width 83 height 15
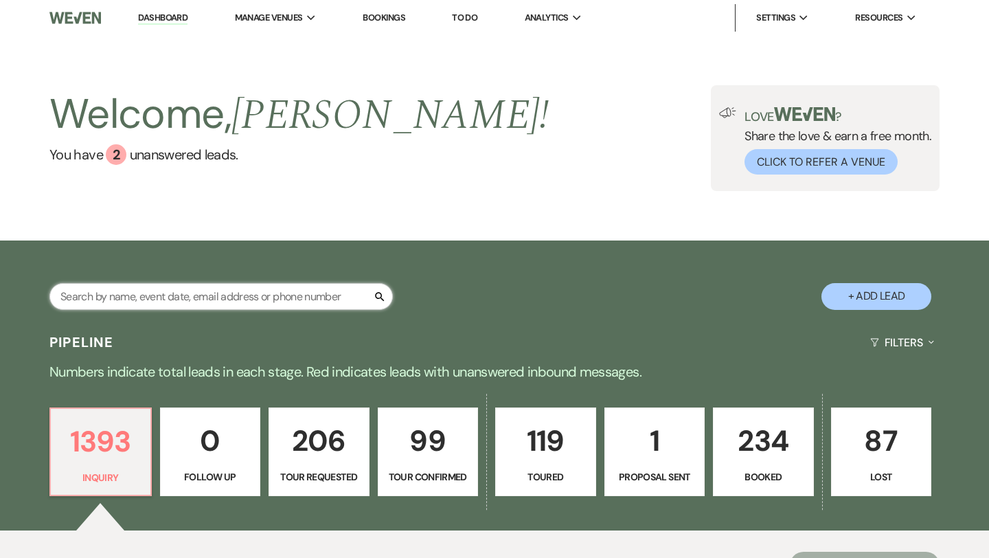
click at [244, 292] on input "text" at bounding box center [220, 296] width 343 height 27
type input "mont"
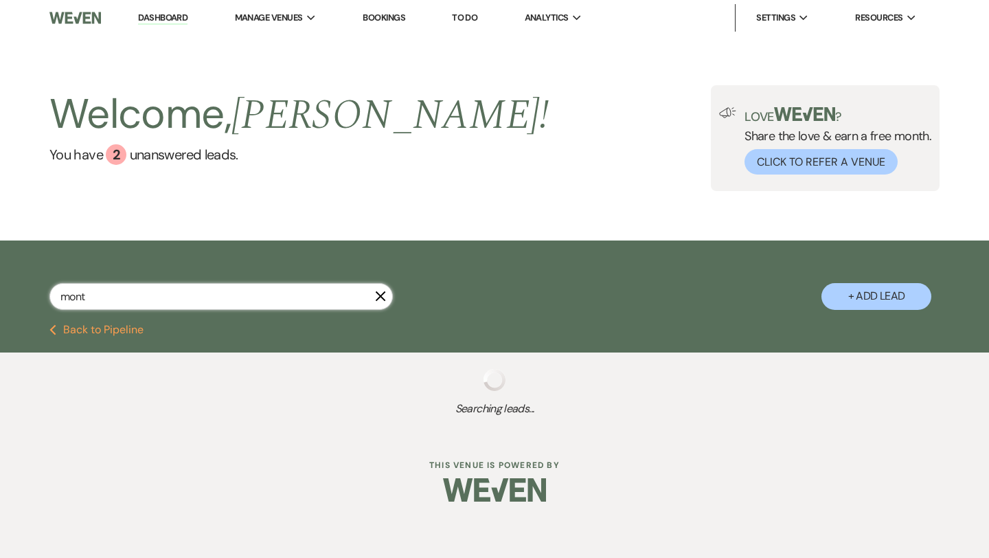
select select "4"
select select "2"
select select "4"
select select "5"
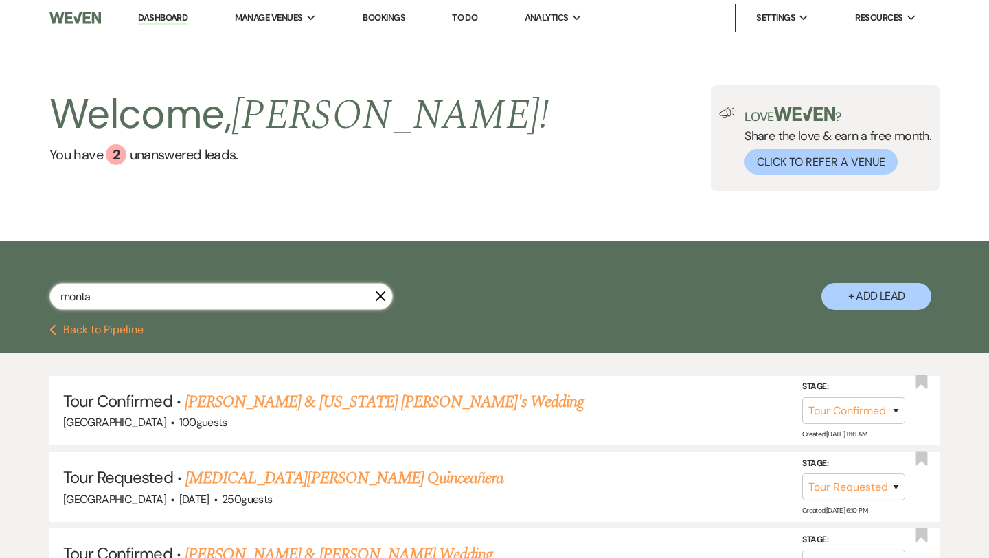
type input "montan"
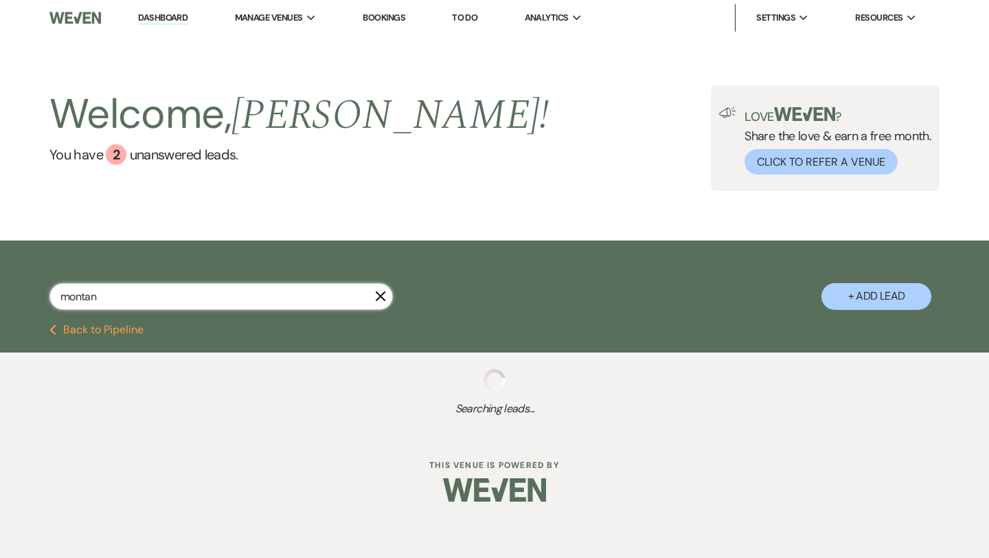
select select "4"
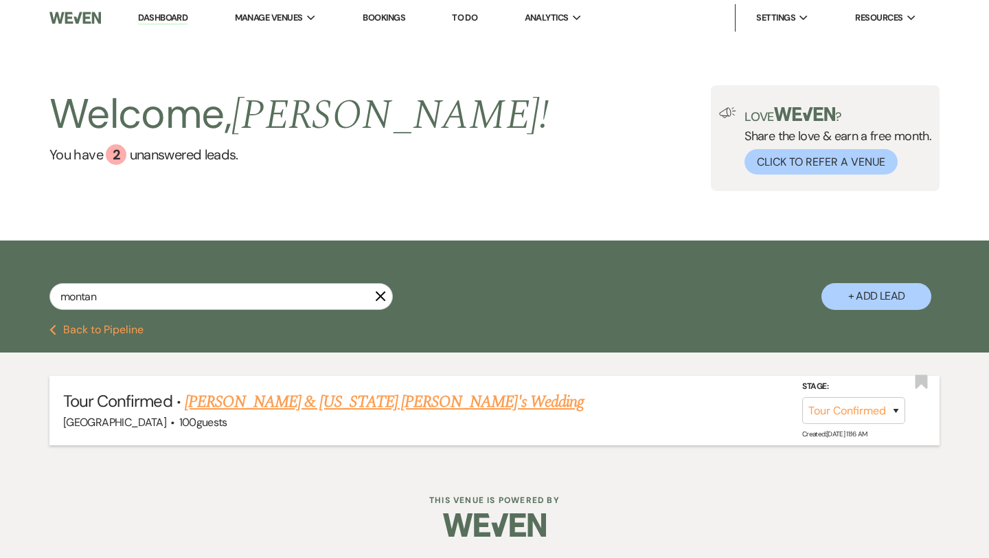
click at [273, 398] on link "Austin Smith & Montana Juehrs's Wedding" at bounding box center [384, 401] width 399 height 25
select select "4"
select select "5"
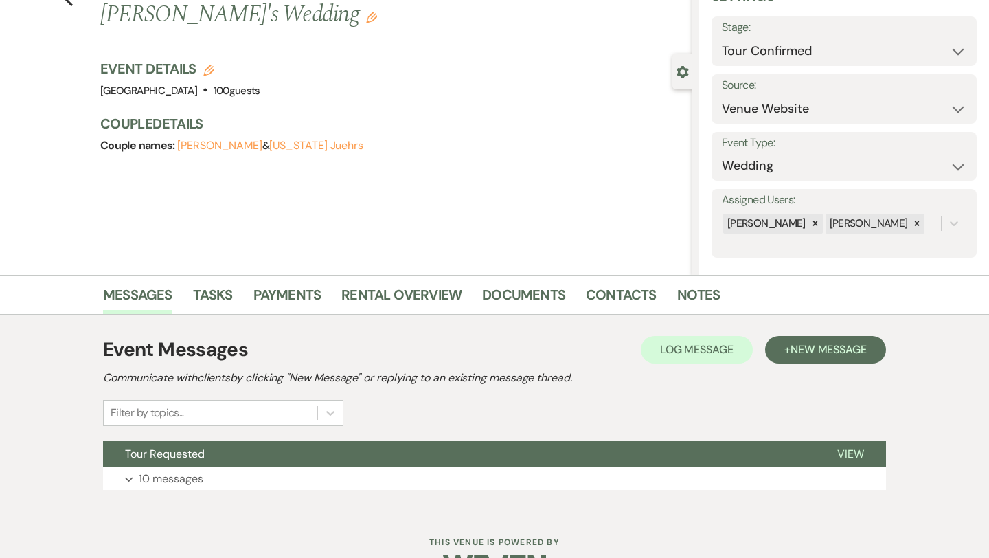
scroll to position [111, 0]
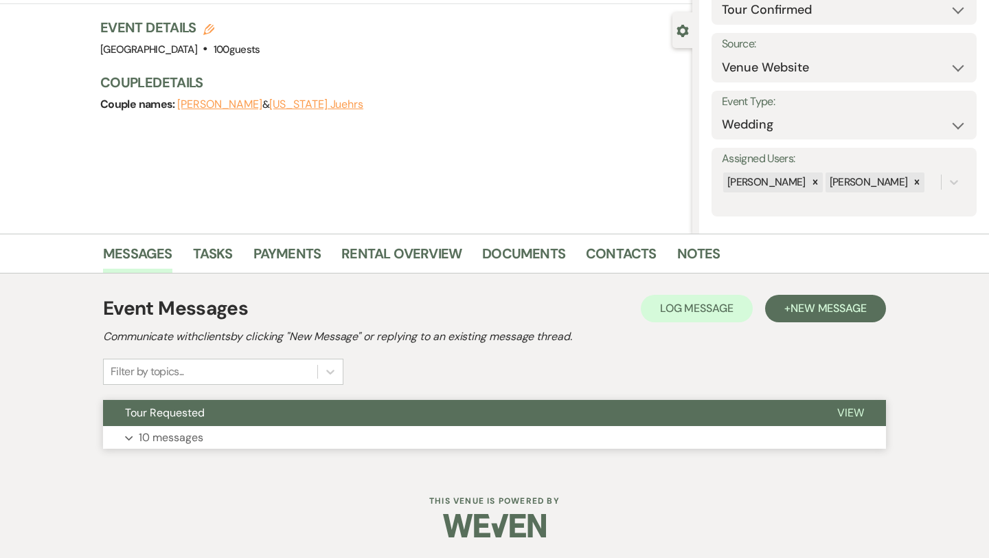
click at [186, 441] on p "10 messages" at bounding box center [171, 438] width 65 height 18
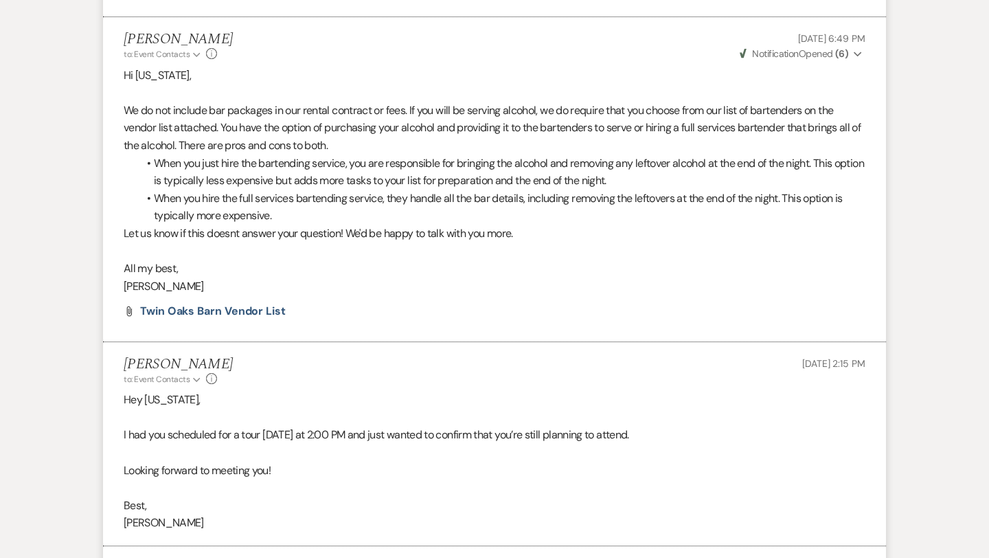
scroll to position [2364, 0]
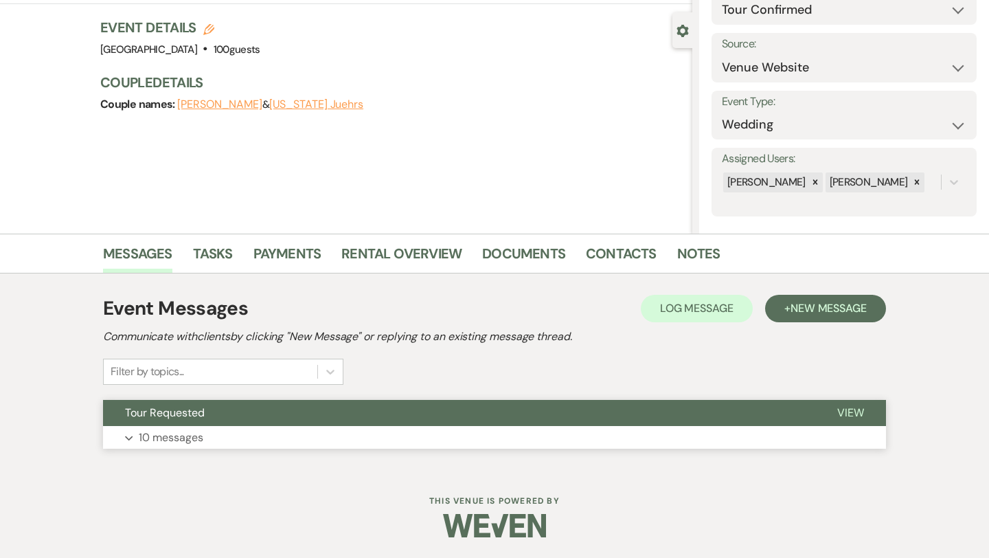
click at [170, 434] on p "10 messages" at bounding box center [171, 438] width 65 height 18
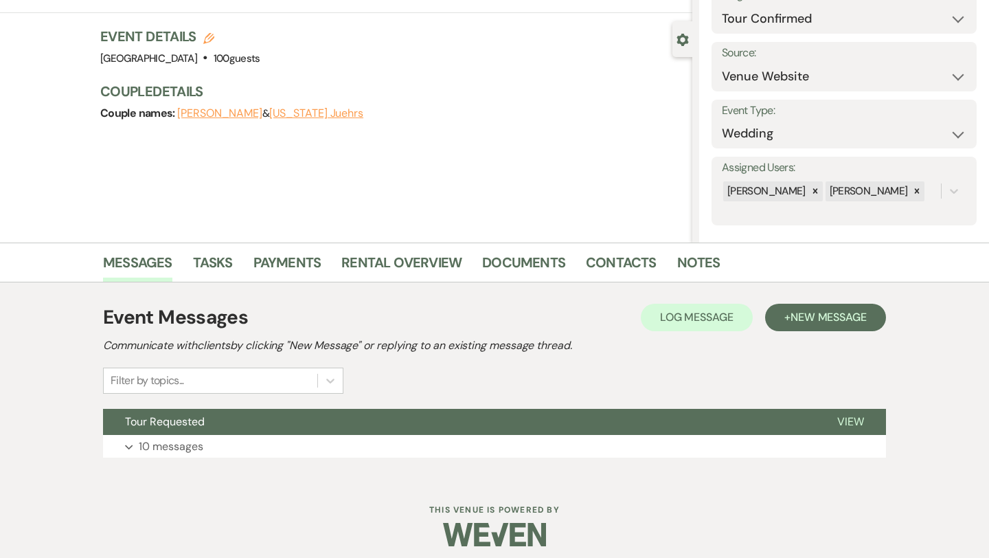
scroll to position [111, 0]
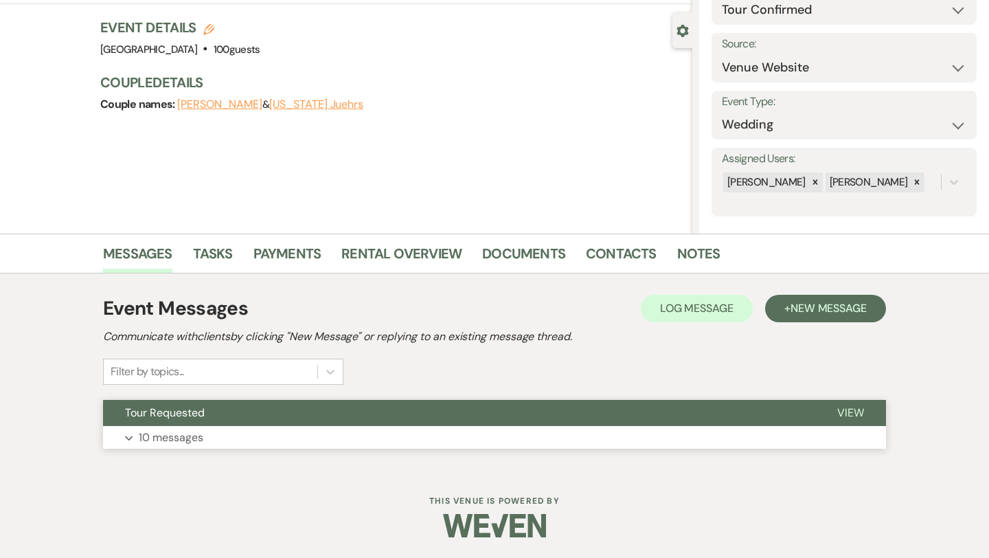
click at [180, 438] on p "10 messages" at bounding box center [171, 438] width 65 height 18
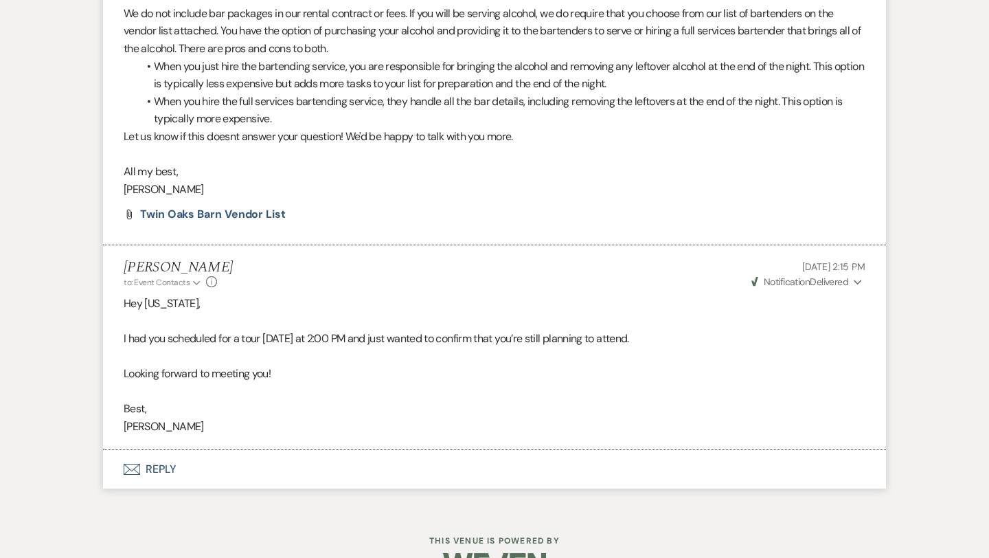
scroll to position [2360, 0]
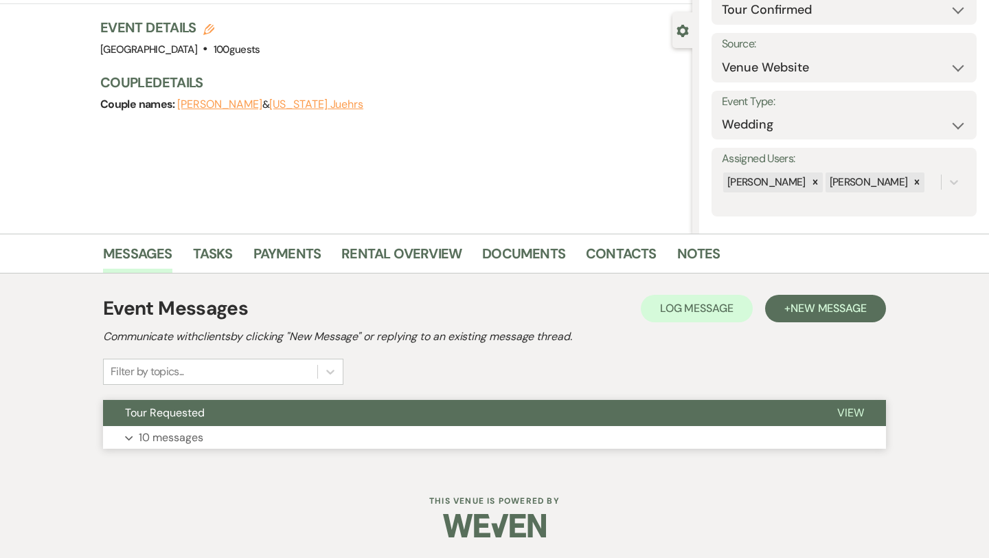
click at [235, 434] on button "Expand 10 messages" at bounding box center [494, 437] width 783 height 23
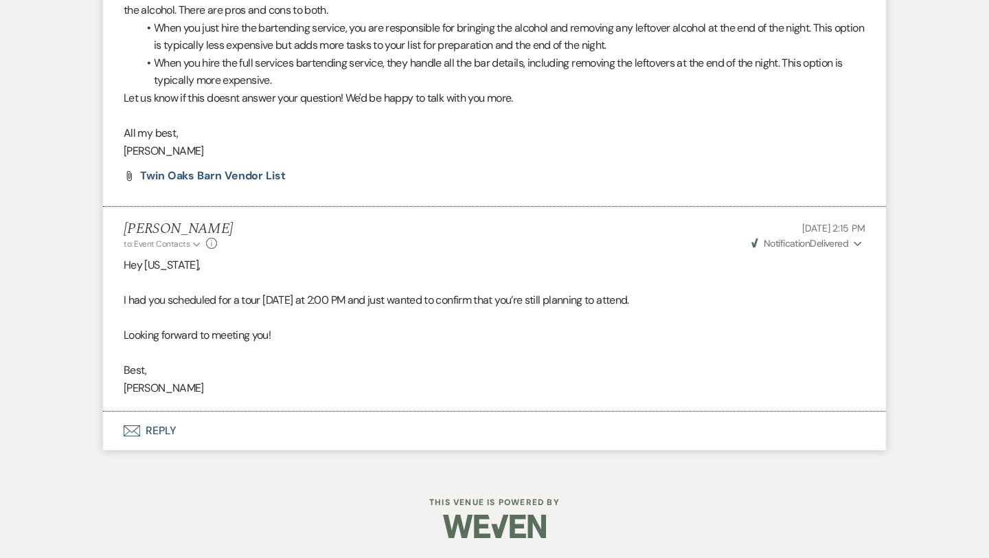
scroll to position [2365, 0]
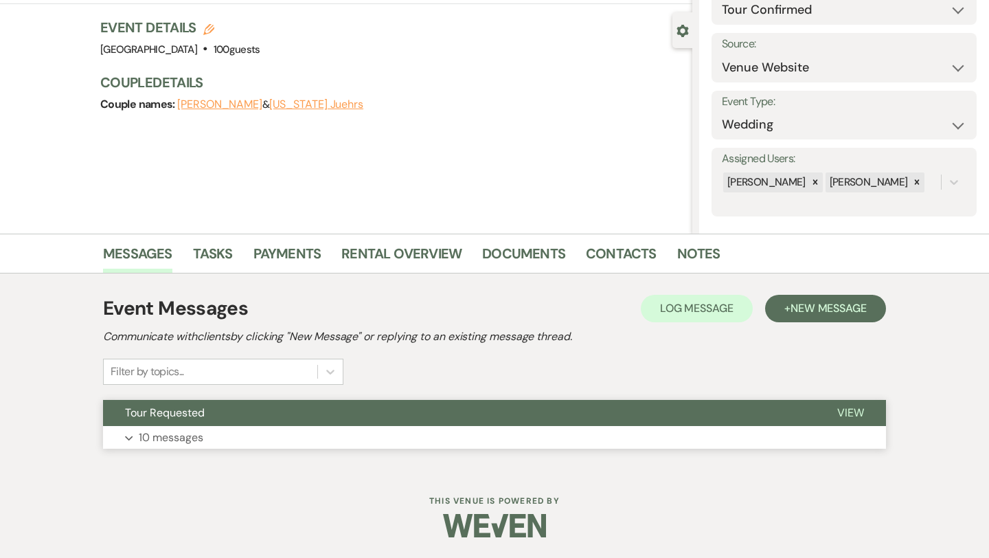
click at [167, 437] on p "10 messages" at bounding box center [171, 438] width 65 height 18
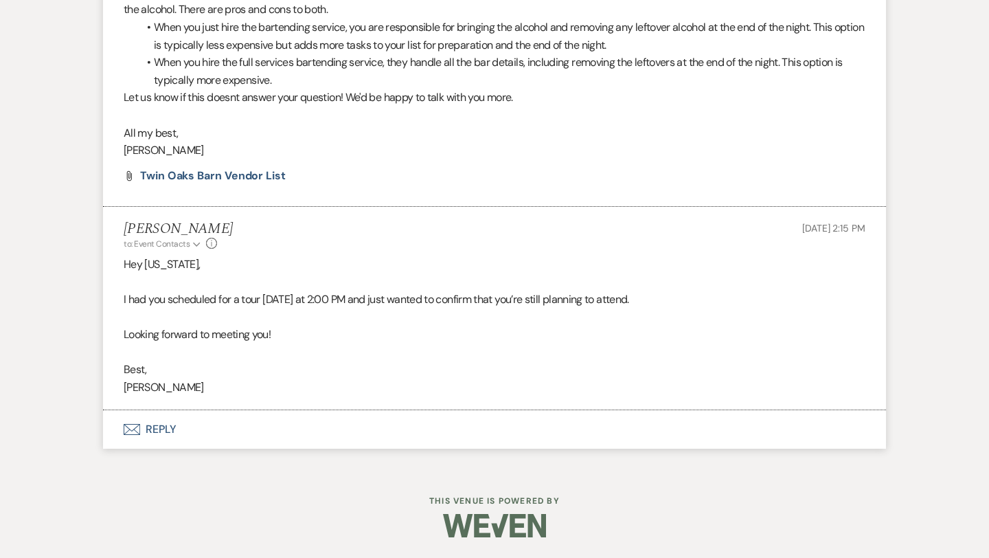
scroll to position [2365, 0]
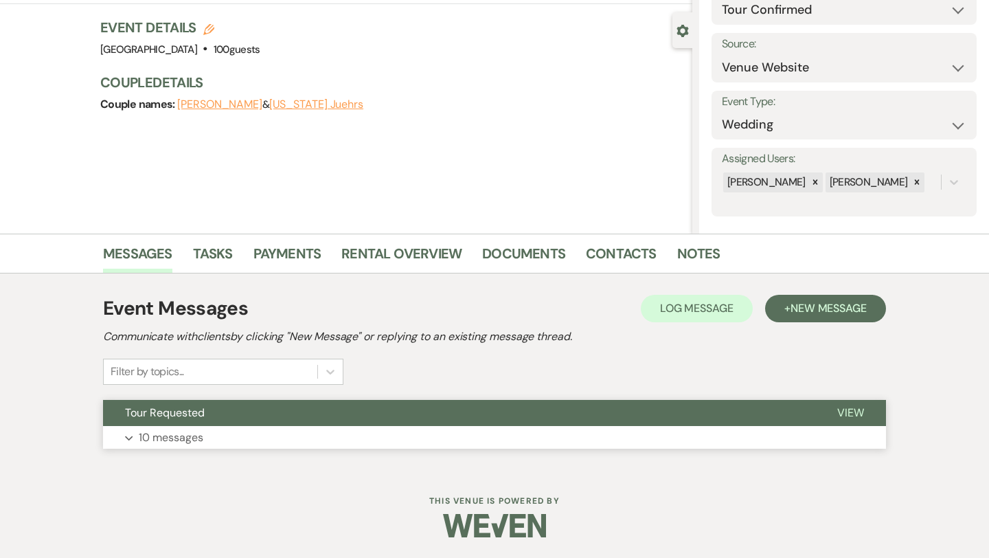
click at [159, 433] on p "10 messages" at bounding box center [171, 438] width 65 height 18
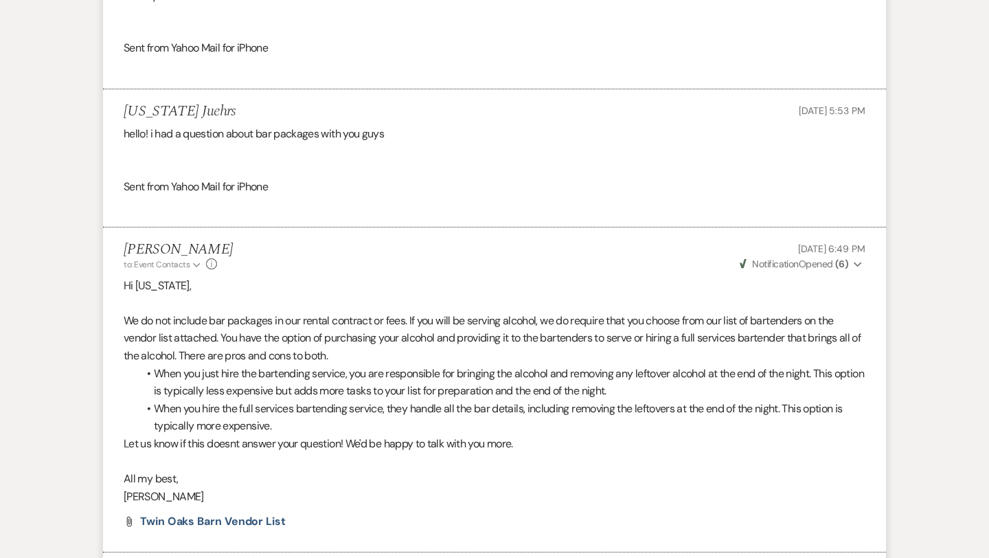
scroll to position [2365, 0]
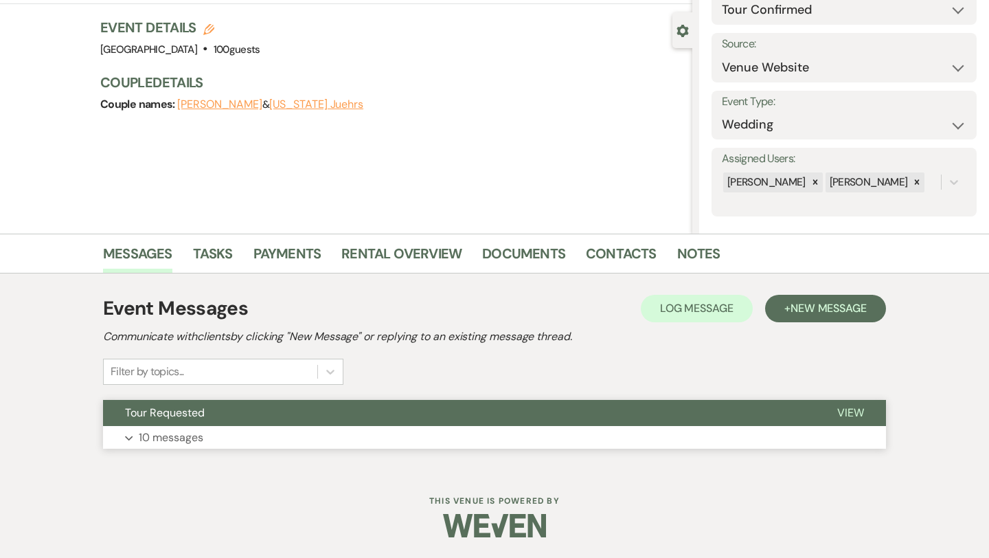
click at [170, 442] on p "10 messages" at bounding box center [171, 438] width 65 height 18
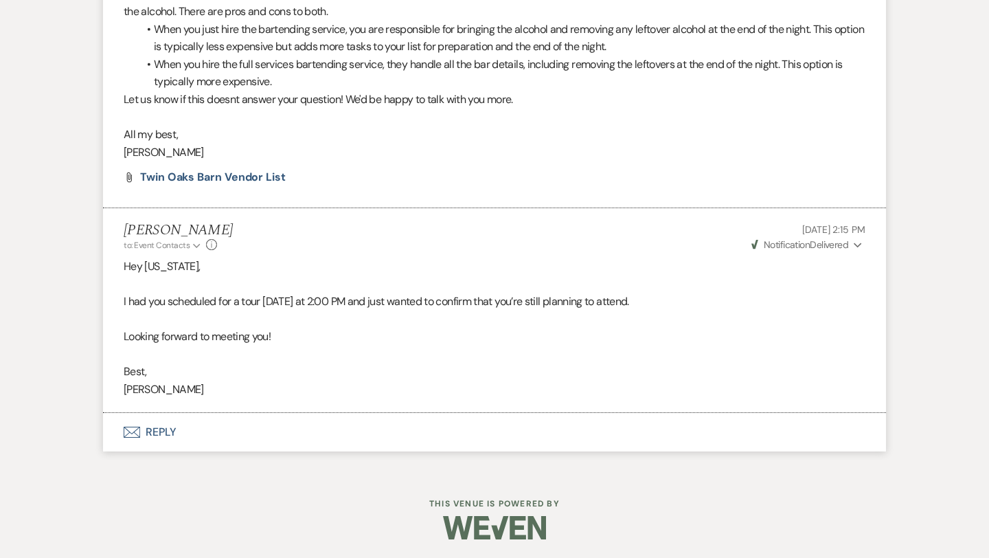
scroll to position [2365, 0]
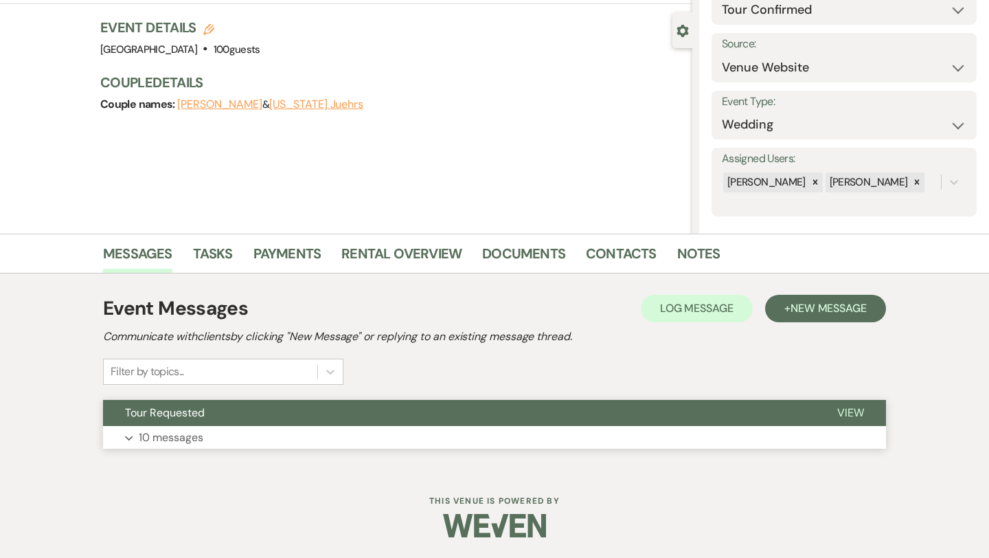
click at [167, 434] on p "10 messages" at bounding box center [171, 438] width 65 height 18
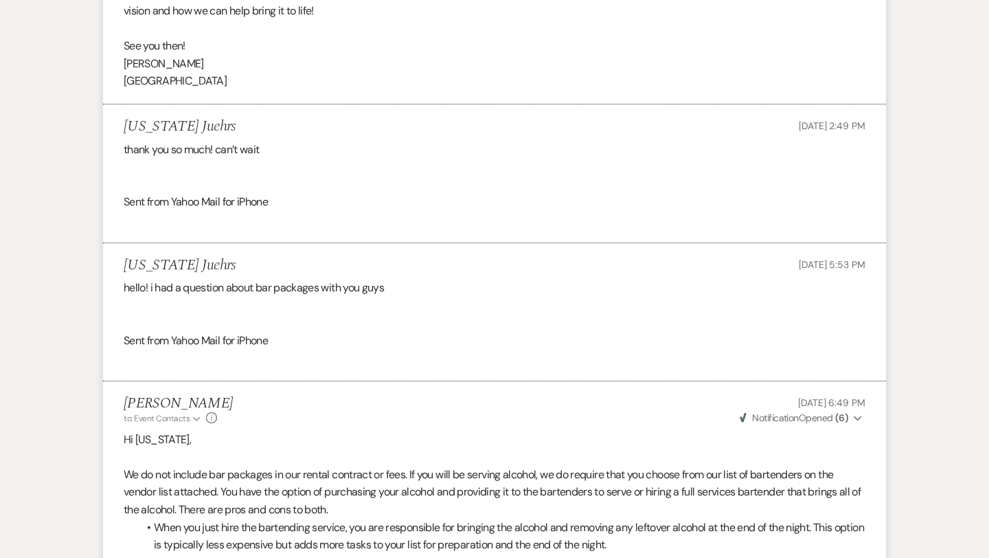
scroll to position [2365, 0]
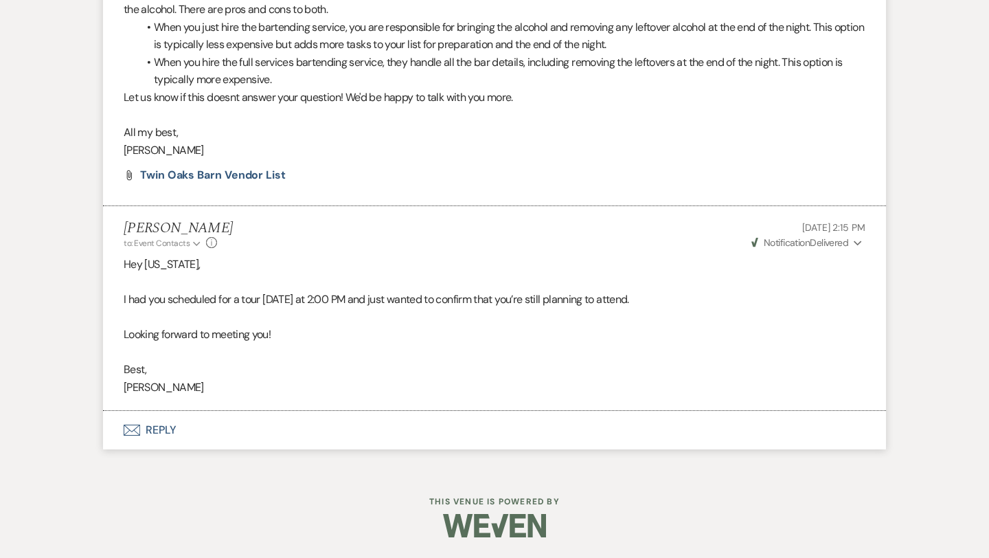
click at [160, 426] on button "Envelope Reply" at bounding box center [494, 430] width 783 height 38
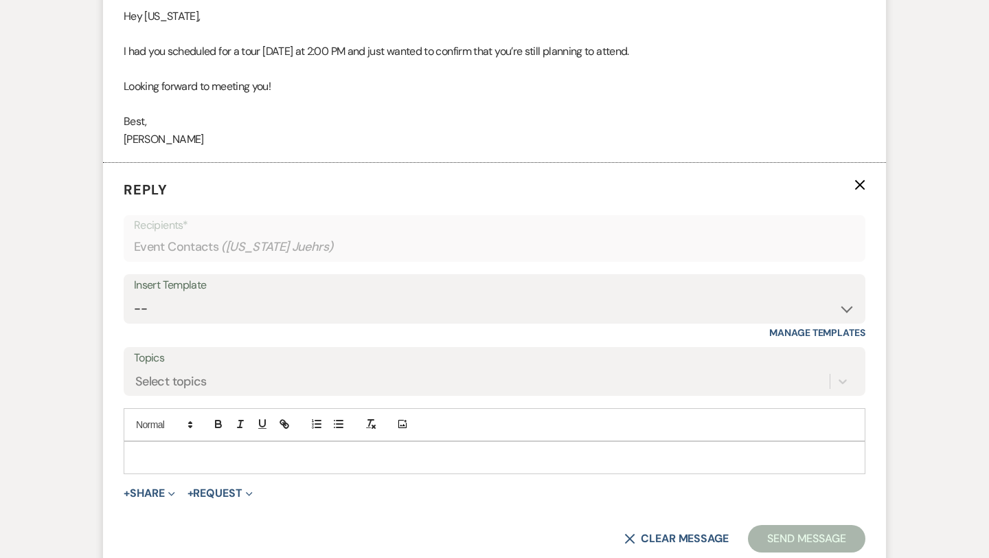
scroll to position [2627, 0]
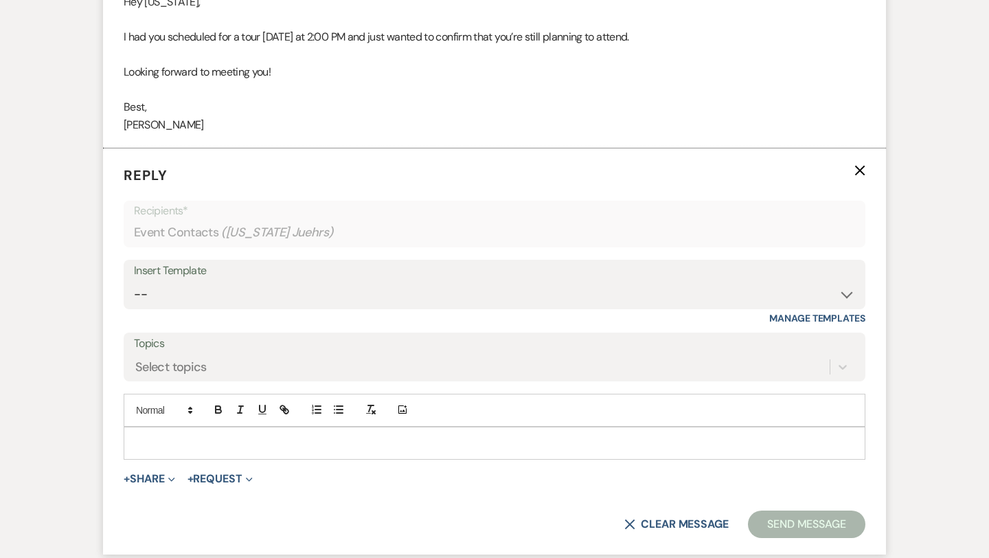
click at [170, 440] on p at bounding box center [495, 442] width 720 height 15
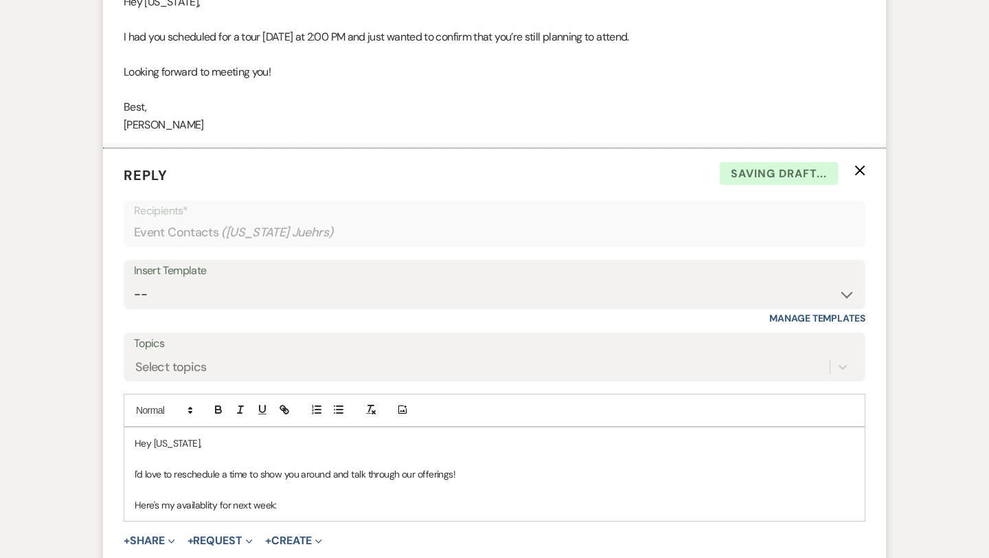
click at [193, 507] on p "Here's my availablity for next week:" at bounding box center [495, 504] width 720 height 15
click at [294, 506] on p "Here's my availability for next week:" at bounding box center [495, 504] width 720 height 15
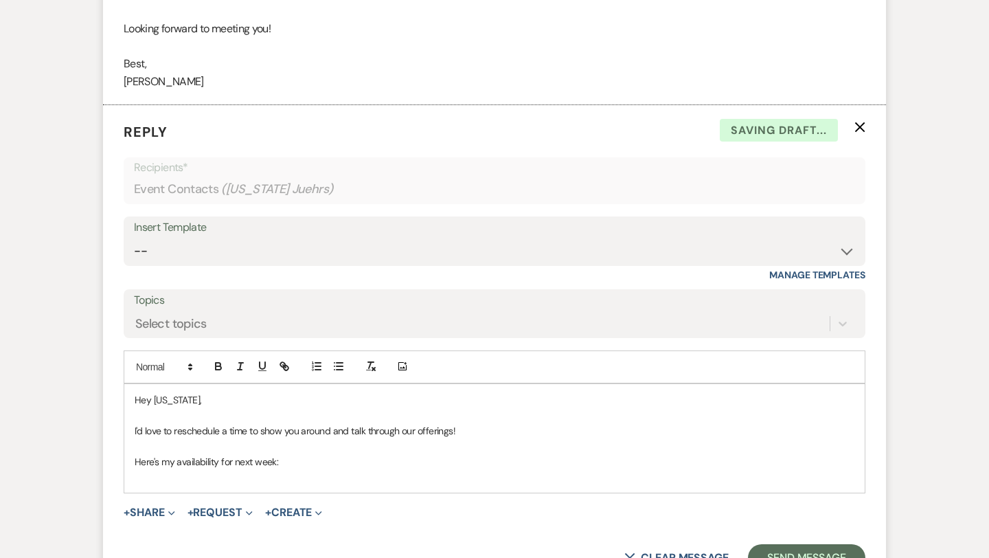
scroll to position [2691, 0]
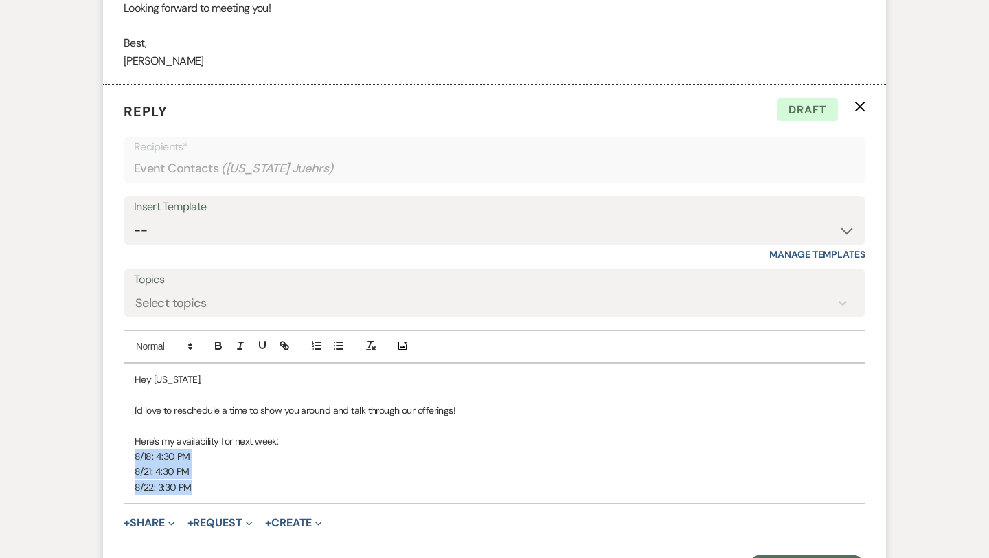
drag, startPoint x: 196, startPoint y: 493, endPoint x: 127, endPoint y: 457, distance: 77.7
click at [127, 457] on div "Hey Montana, I'd love to reschedule a time to show you around and talk through …" at bounding box center [494, 432] width 740 height 139
click at [218, 490] on p "8/22: 3:30 PM" at bounding box center [495, 486] width 720 height 15
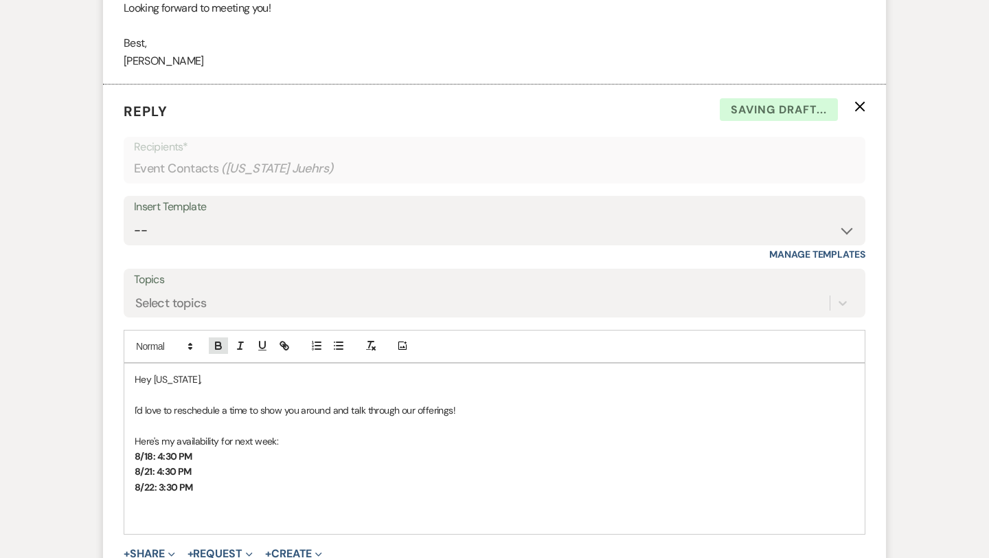
click at [217, 349] on icon "button" at bounding box center [218, 346] width 5 height 3
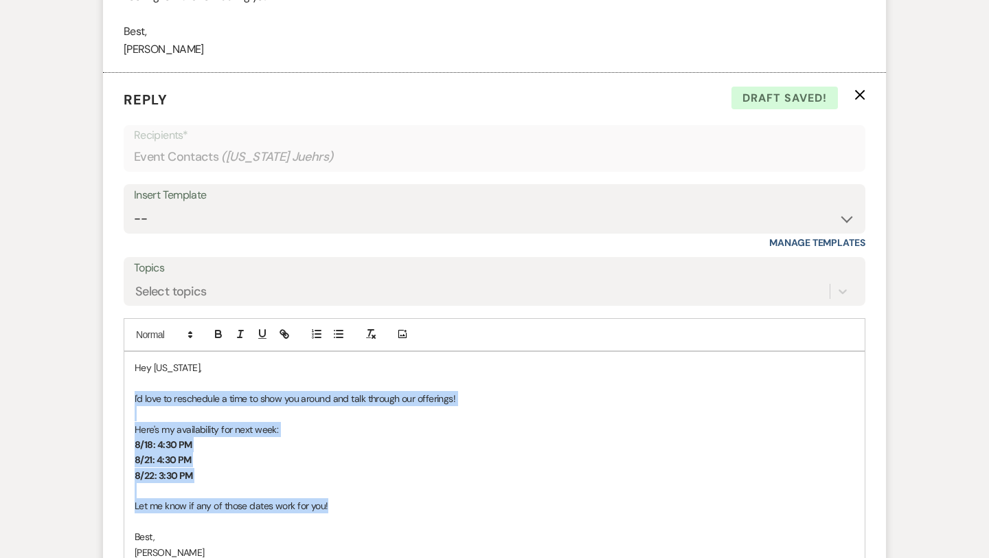
drag, startPoint x: 349, startPoint y: 506, endPoint x: 133, endPoint y: 400, distance: 241.1
click at [133, 400] on div "Hey Montana, I'd love to reschedule a time to show you around and talk through …" at bounding box center [494, 460] width 740 height 216
copy div "I'd love to reschedule a time to show you around and talk through our offerings…"
click at [228, 473] on p "8/22: 3:30 PM" at bounding box center [495, 475] width 720 height 15
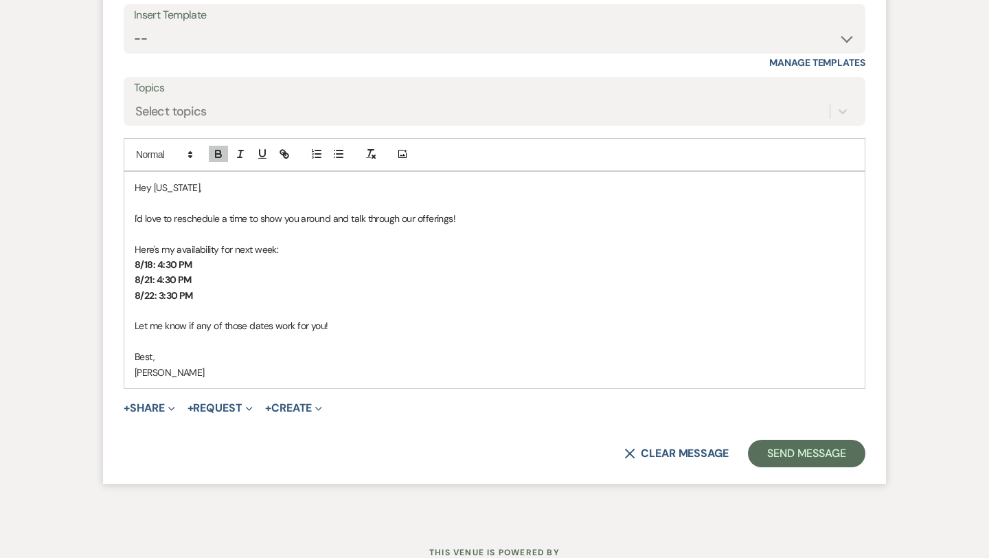
scroll to position [2887, 0]
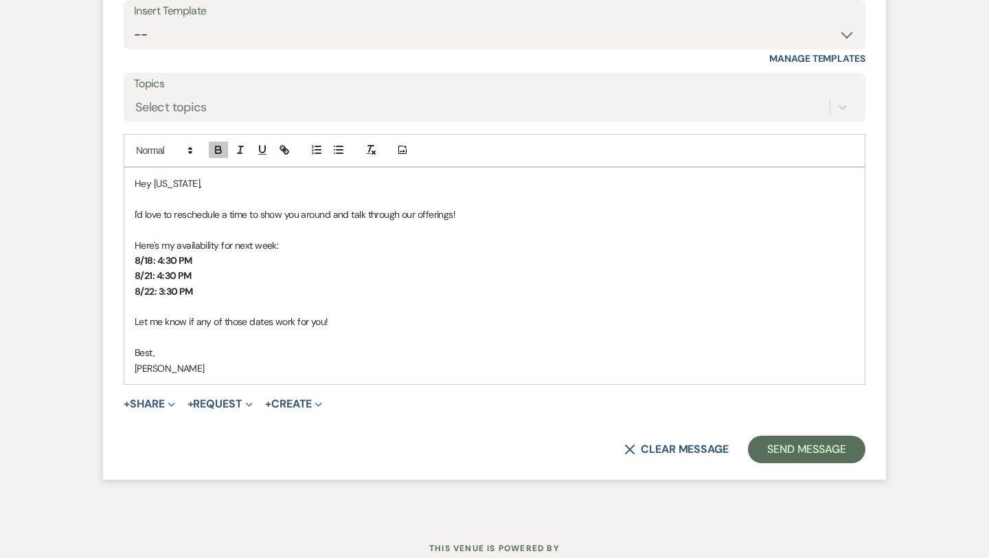
click at [339, 322] on p "Let me know if any of those dates work for you!" at bounding box center [495, 321] width 720 height 15
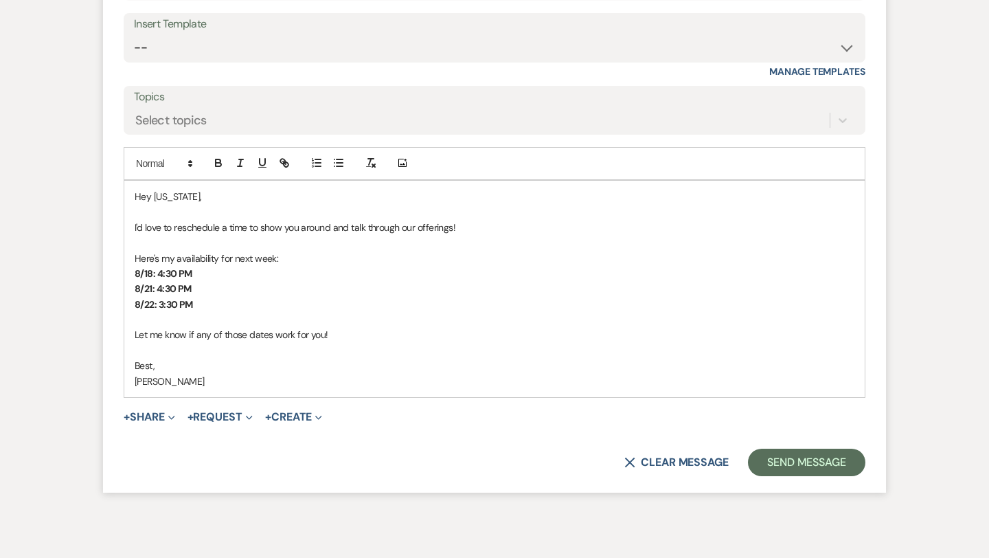
scroll to position [2876, 0]
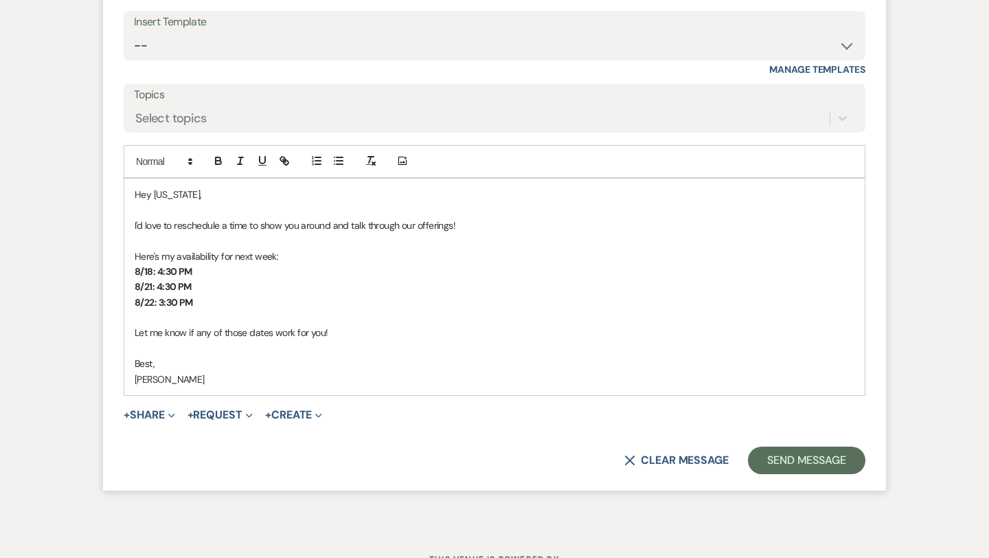
click at [219, 300] on p "8/22: 3:30 PM" at bounding box center [495, 302] width 720 height 15
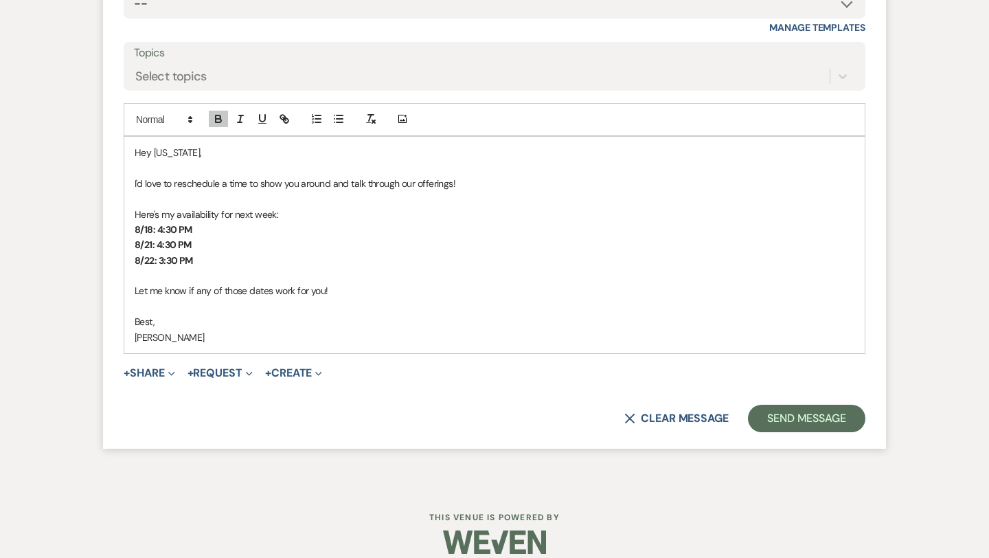
scroll to position [2921, 0]
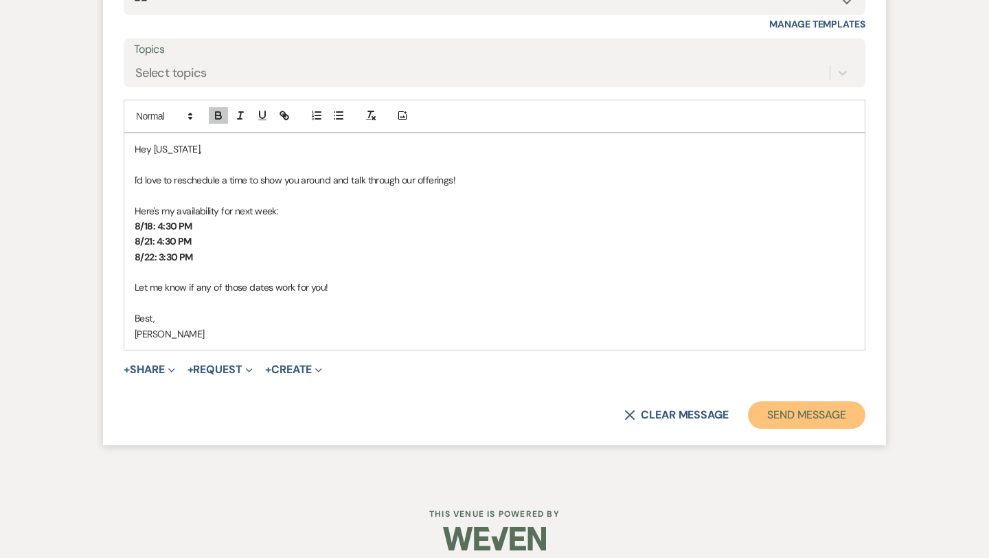
click at [787, 413] on button "Send Message" at bounding box center [806, 414] width 117 height 27
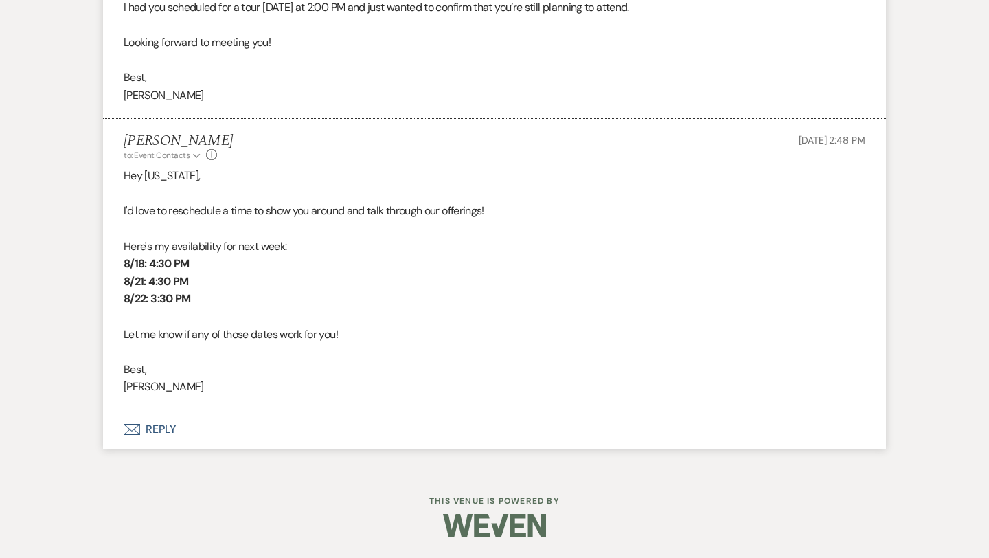
scroll to position [2656, 0]
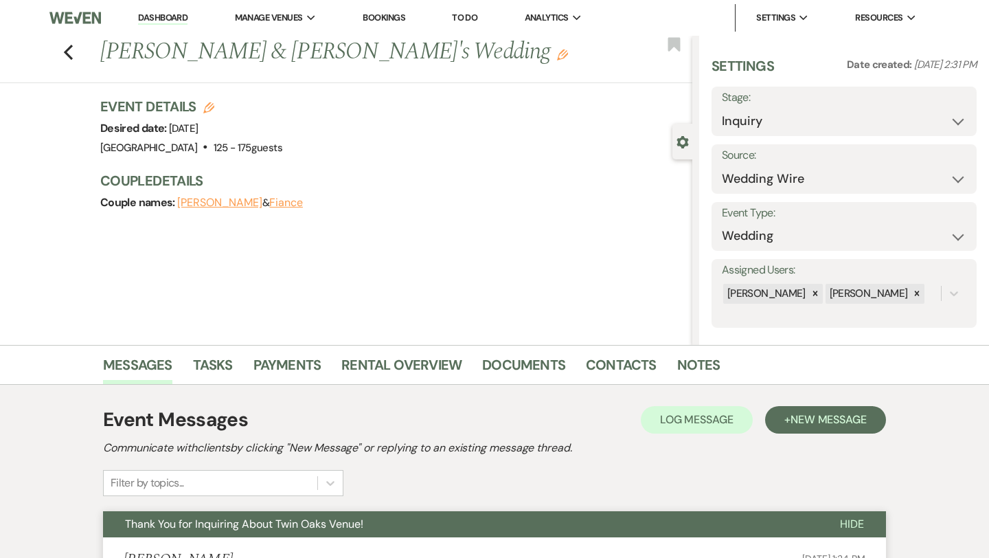
select select "3"
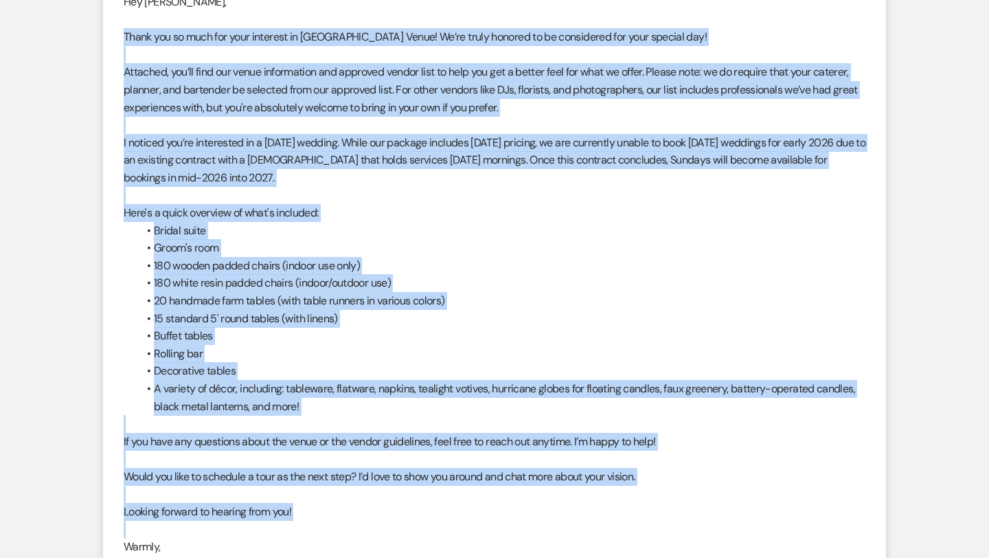
scroll to position [907, 0]
